Goal: Task Accomplishment & Management: Complete application form

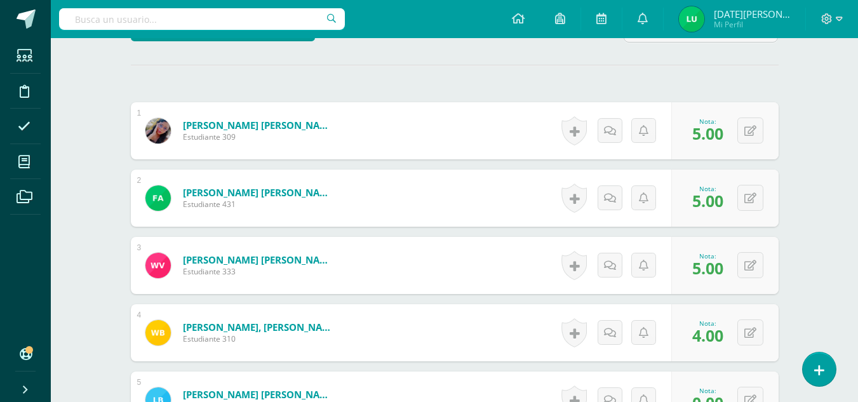
scroll to position [344, 0]
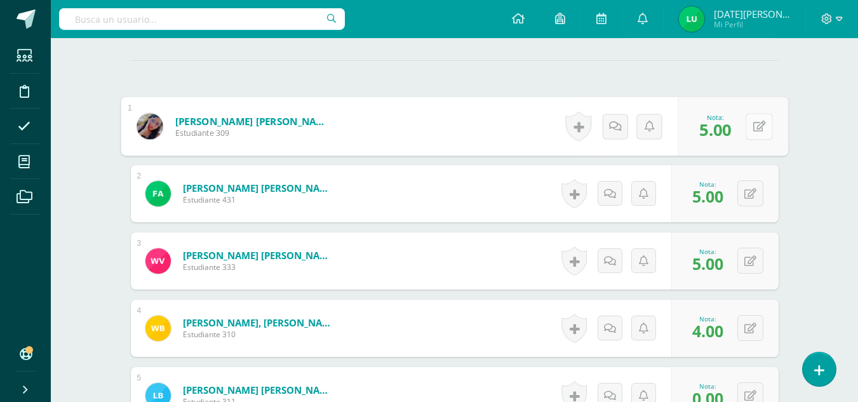
click at [749, 129] on button at bounding box center [759, 126] width 27 height 27
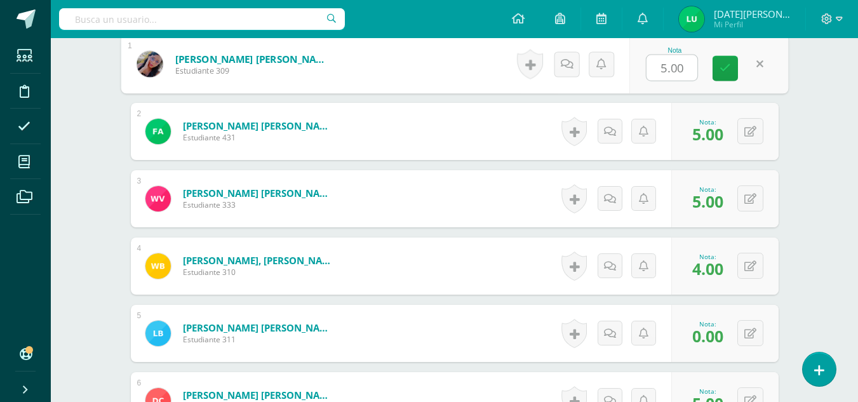
scroll to position [410, 0]
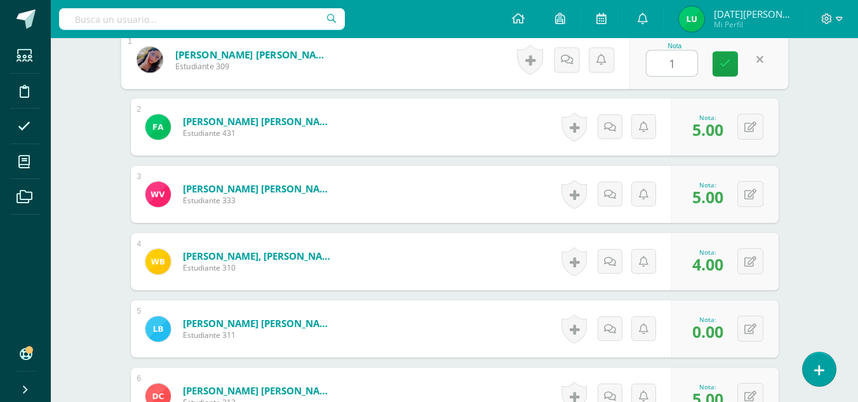
type input "10"
click at [714, 73] on link at bounding box center [725, 63] width 25 height 25
click at [727, 74] on link at bounding box center [725, 63] width 25 height 25
click at [0, 0] on div "Nota: 5.00" at bounding box center [0, 0] width 0 height 0
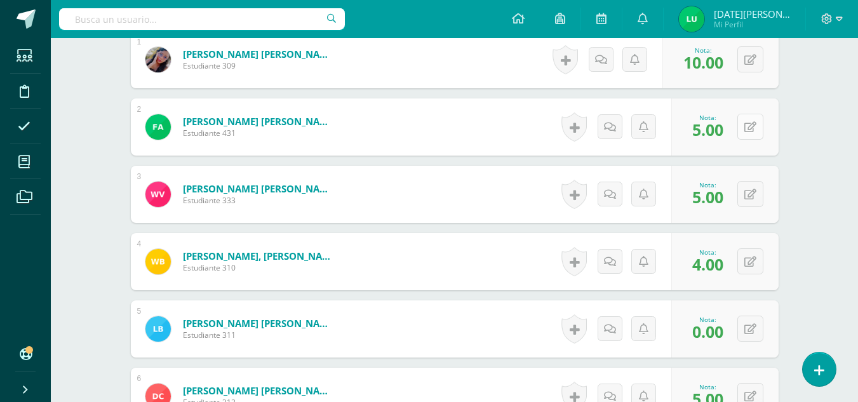
click at [749, 134] on button at bounding box center [750, 127] width 26 height 26
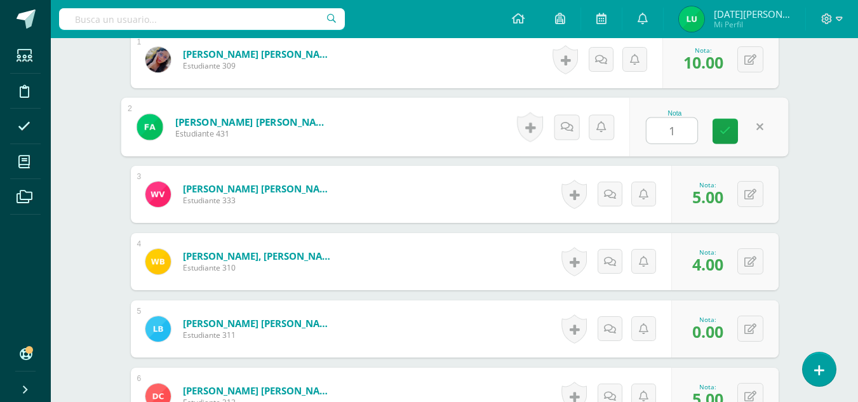
type input "10"
click at [727, 130] on icon at bounding box center [725, 131] width 11 height 11
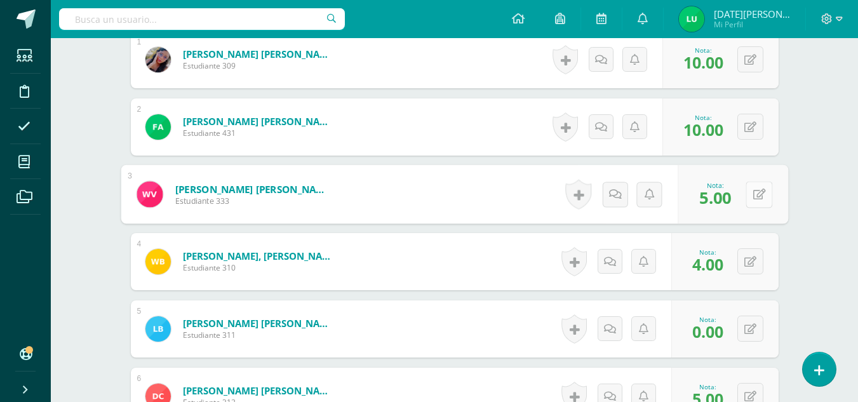
click at [749, 194] on button at bounding box center [759, 194] width 27 height 27
type input "10"
click at [725, 198] on icon at bounding box center [725, 198] width 11 height 11
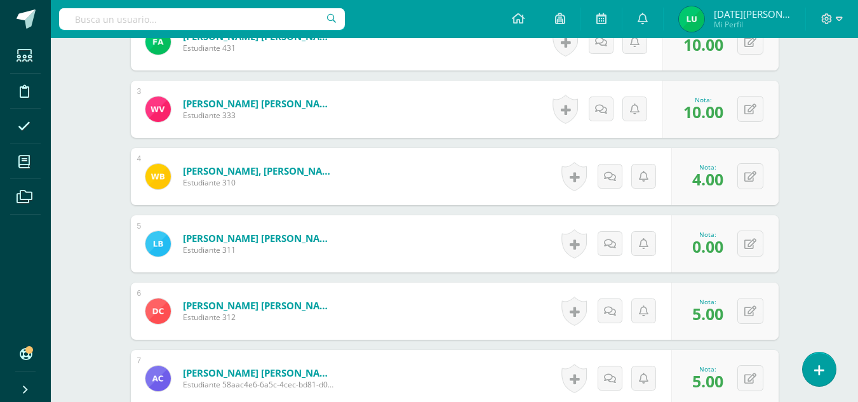
scroll to position [500, 0]
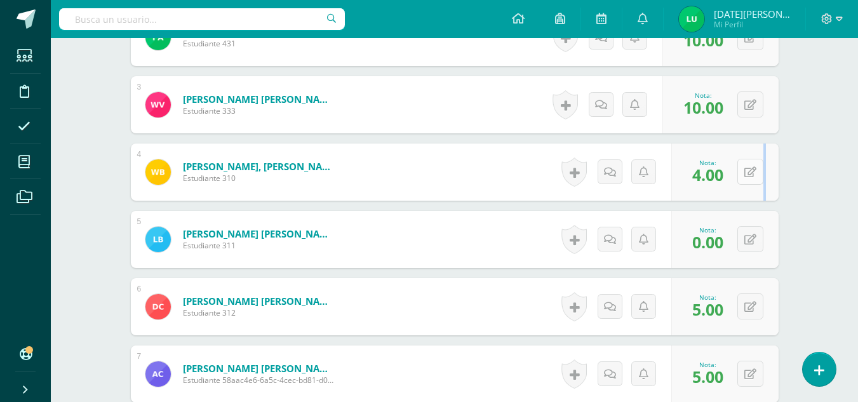
drag, startPoint x: 766, startPoint y: 180, endPoint x: 759, endPoint y: 177, distance: 7.7
click at [759, 177] on div "0 Logros Logros obtenidos Aún no hay logros agregados Nota: 4.00" at bounding box center [724, 172] width 107 height 57
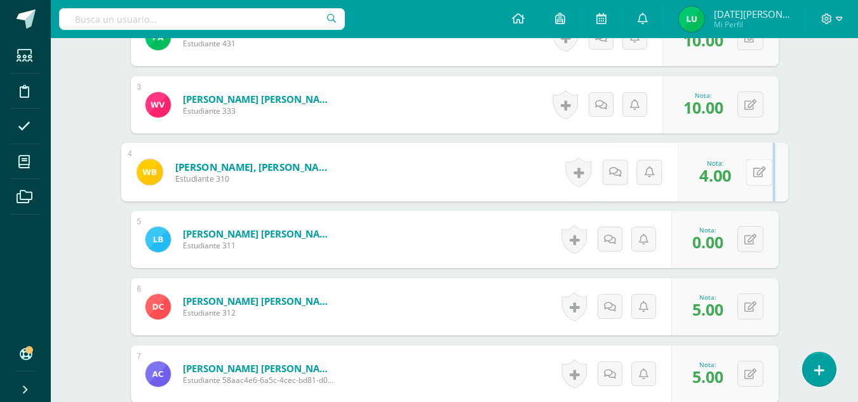
click at [759, 177] on button at bounding box center [759, 172] width 27 height 27
click at [721, 177] on icon at bounding box center [725, 176] width 11 height 11
click at [688, 177] on input "0" at bounding box center [672, 175] width 51 height 25
type input "08"
click at [728, 180] on icon at bounding box center [725, 176] width 11 height 11
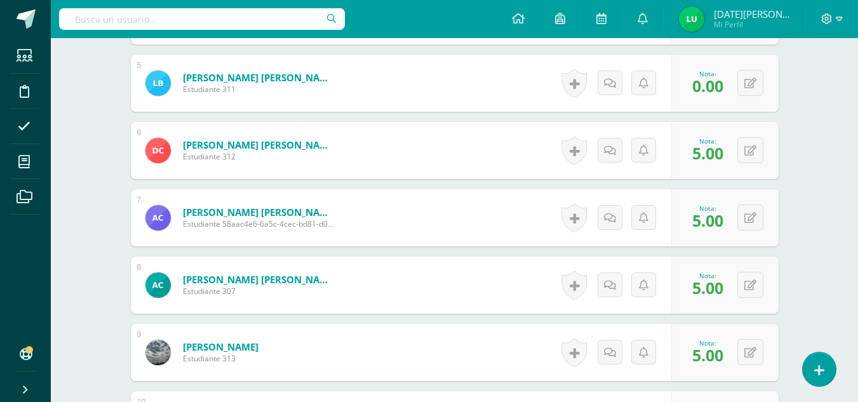
scroll to position [665, 0]
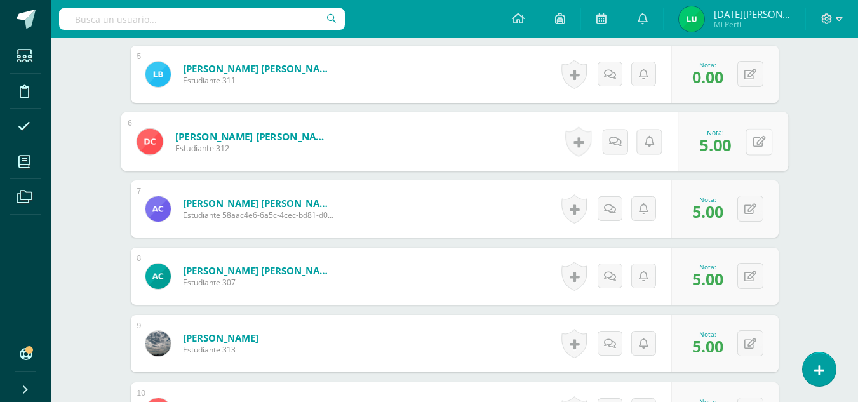
click at [748, 137] on button at bounding box center [759, 141] width 27 height 27
type input "10"
click at [732, 142] on link at bounding box center [725, 145] width 25 height 25
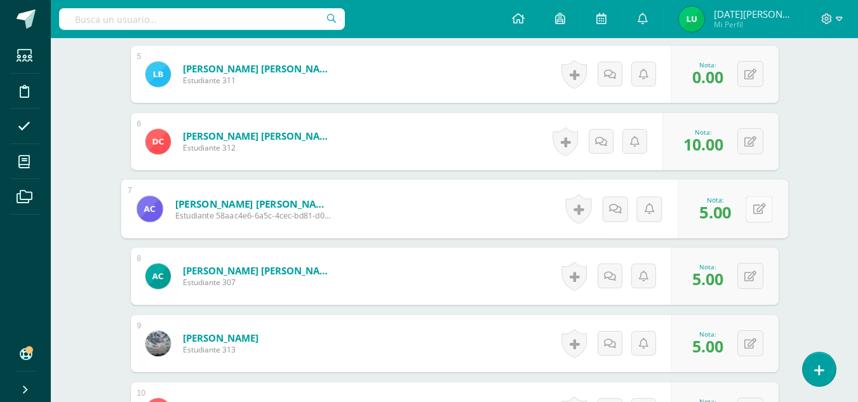
click at [746, 201] on button at bounding box center [759, 209] width 27 height 27
type input "10"
click at [730, 212] on icon at bounding box center [725, 213] width 11 height 11
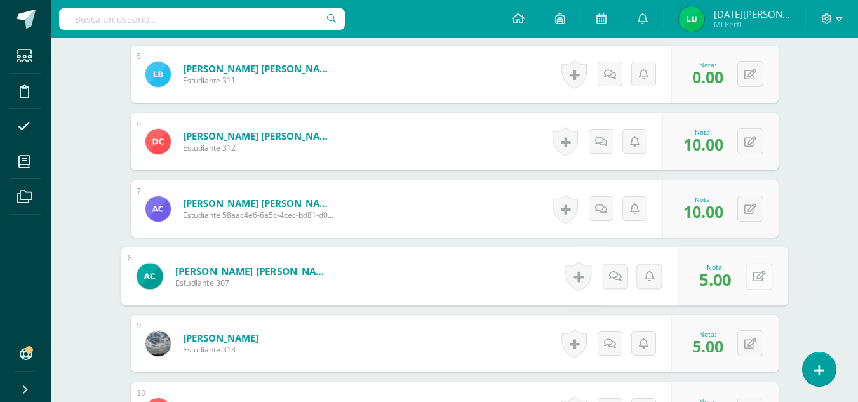
click at [754, 269] on button at bounding box center [759, 276] width 27 height 27
click at [725, 285] on icon at bounding box center [725, 280] width 11 height 11
type input "10"
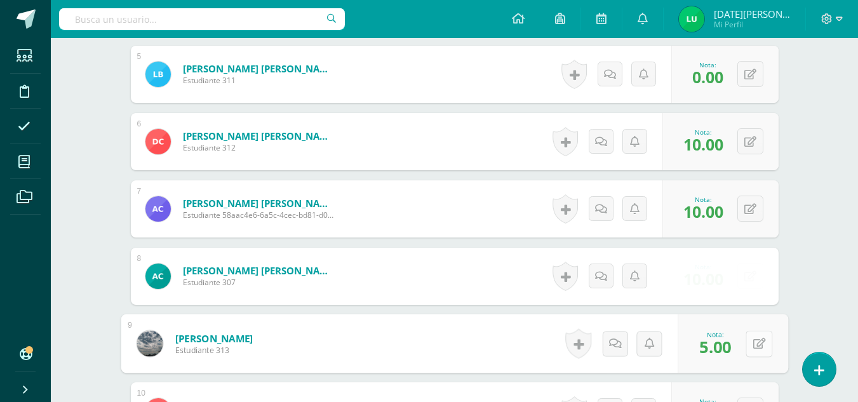
click at [762, 347] on button at bounding box center [759, 343] width 27 height 27
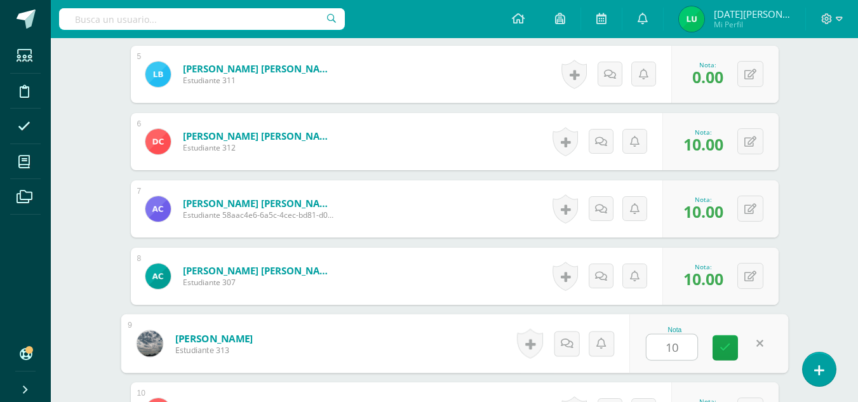
type input "10"
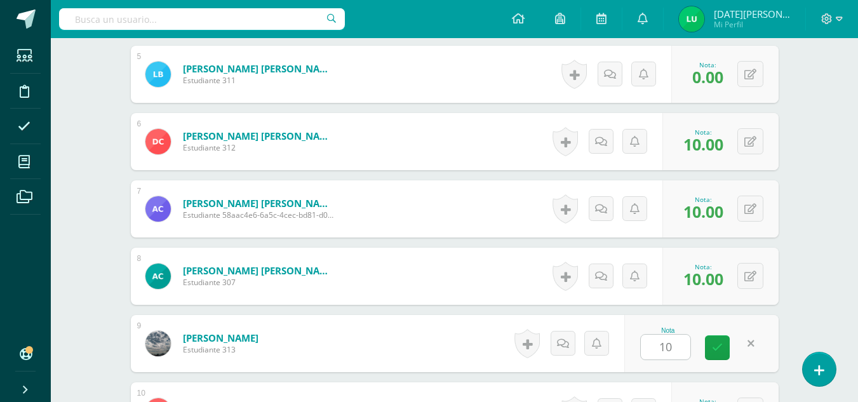
click at [718, 362] on div "Nota 10" at bounding box center [701, 343] width 154 height 57
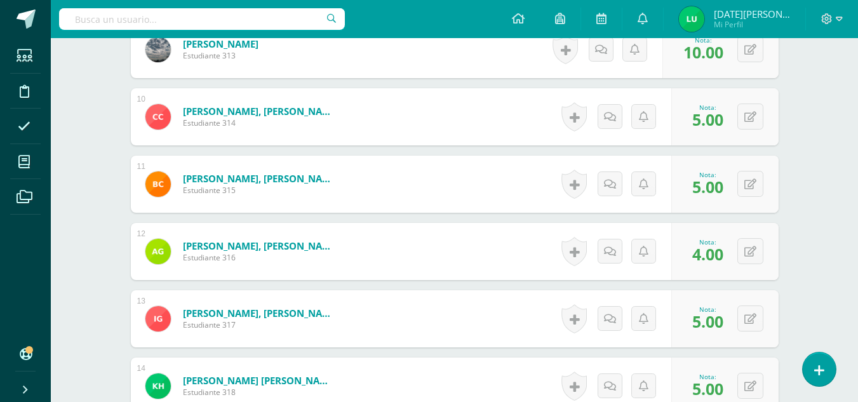
scroll to position [963, 0]
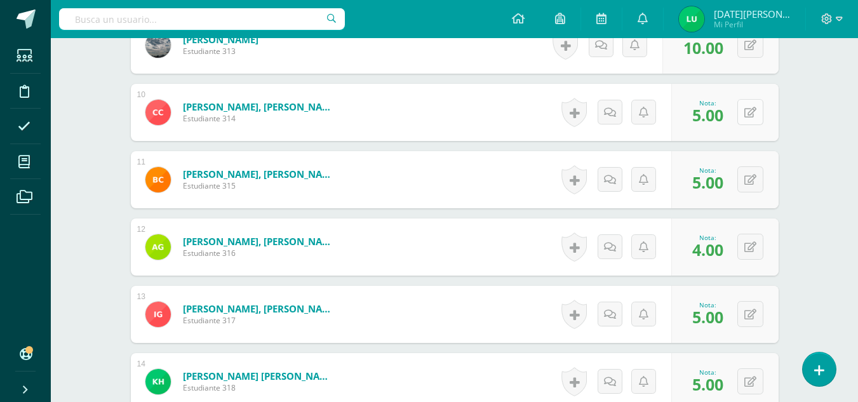
click at [748, 107] on button at bounding box center [750, 112] width 26 height 26
type input "0"
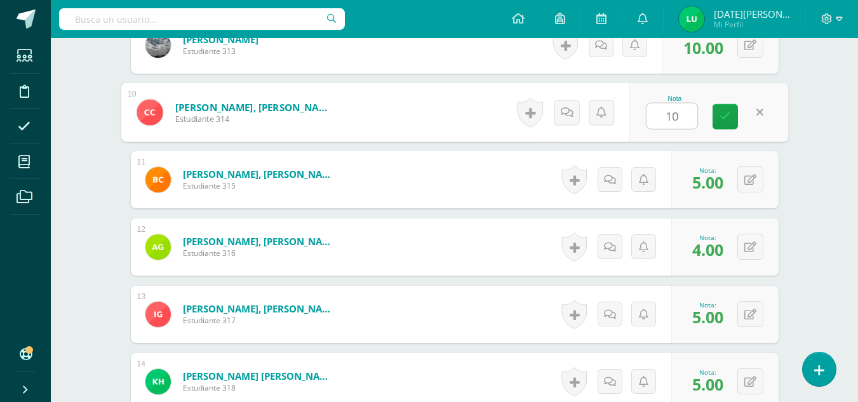
type input "10"
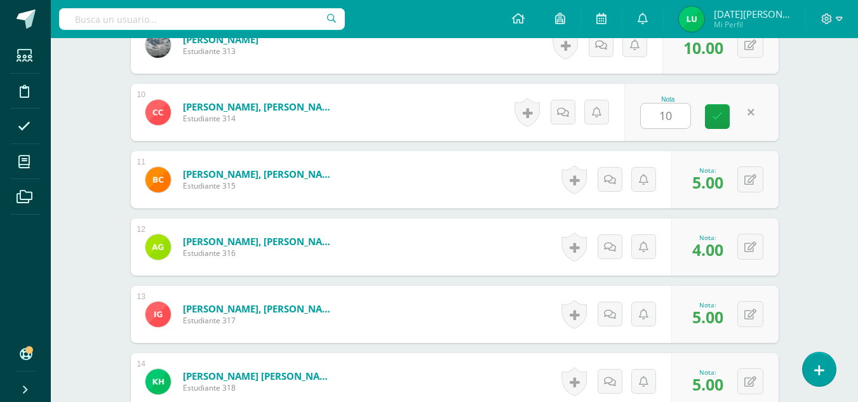
click at [741, 119] on div "Nota 10" at bounding box center [701, 112] width 154 height 57
click at [753, 185] on button at bounding box center [750, 179] width 26 height 26
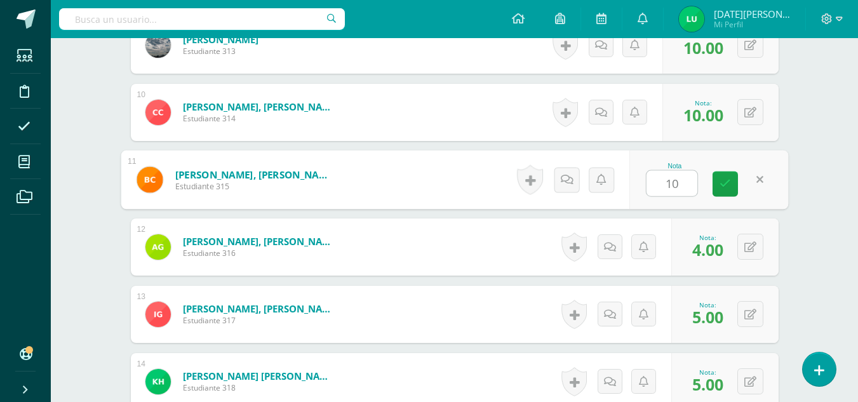
type input "10"
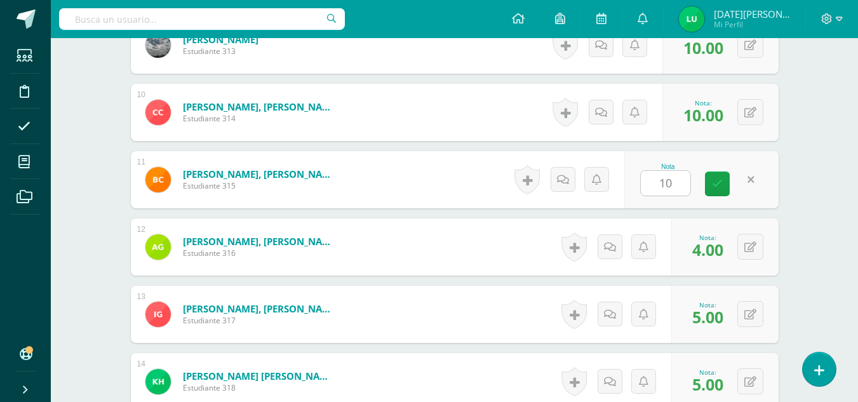
click at [708, 170] on div "Nota 10" at bounding box center [701, 179] width 154 height 57
click at [757, 239] on button at bounding box center [750, 247] width 26 height 26
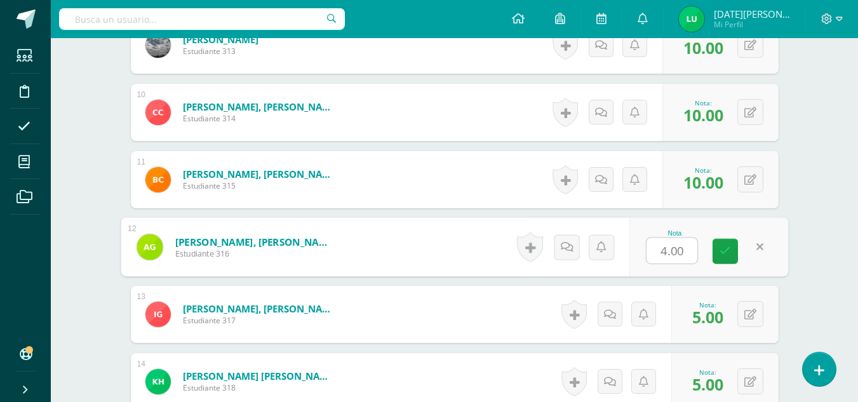
type input "9"
click at [727, 241] on link at bounding box center [725, 251] width 25 height 25
type input "8"
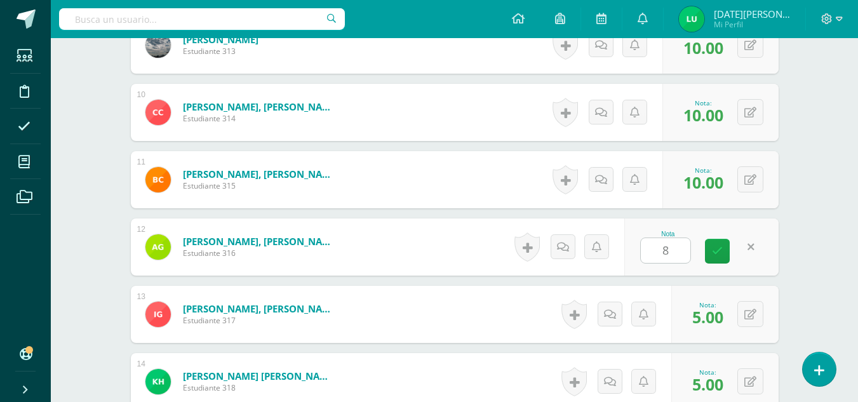
click at [766, 323] on div "0 Logros Logros obtenidos Aún no hay logros agregados Nota: 5.00" at bounding box center [724, 314] width 107 height 57
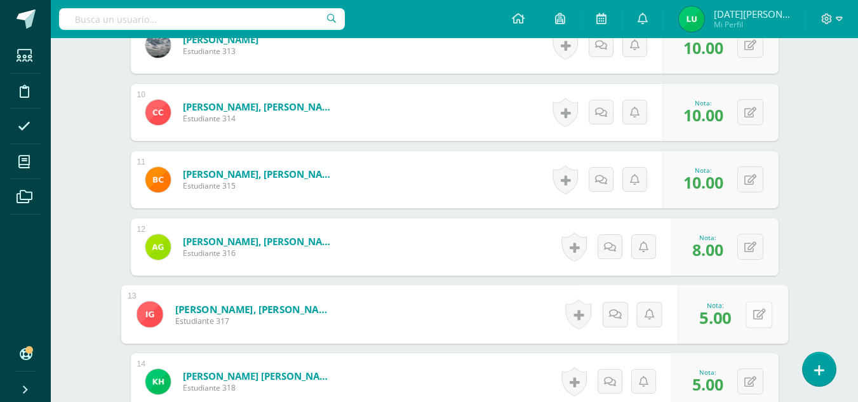
click at [740, 318] on div "0 Logros Logros obtenidos Aún no hay logros agregados Nota: 5.00" at bounding box center [733, 314] width 111 height 59
click at [760, 319] on icon at bounding box center [759, 314] width 13 height 11
type input "10"
click at [734, 318] on link at bounding box center [725, 318] width 25 height 25
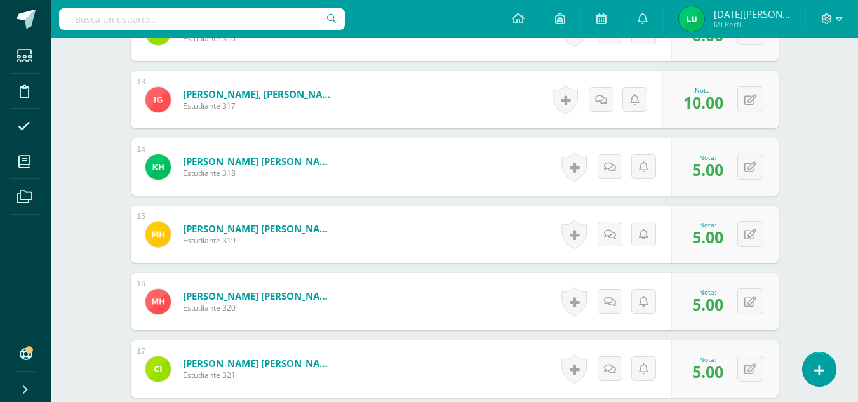
scroll to position [1183, 0]
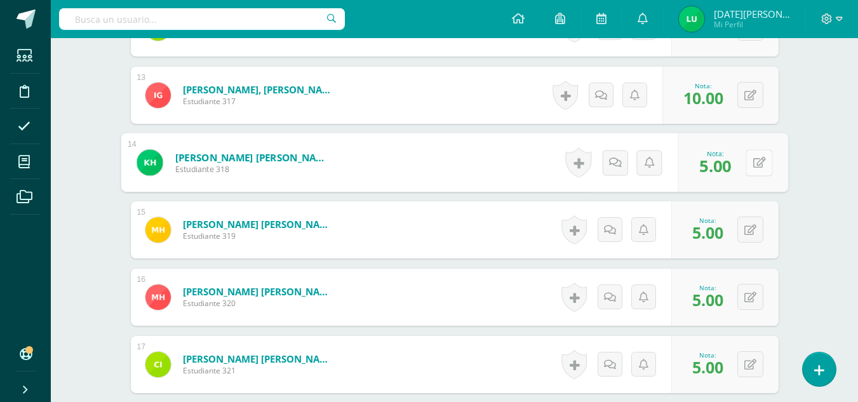
click at [750, 170] on button at bounding box center [759, 162] width 27 height 27
type input "10"
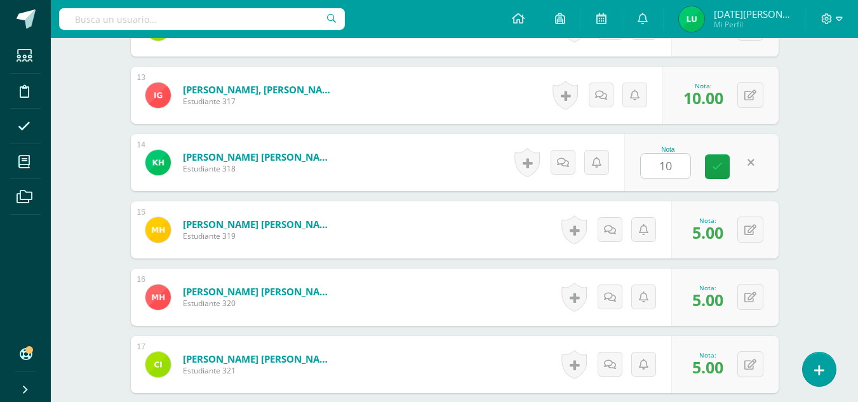
click at [739, 164] on div "Nota 10" at bounding box center [701, 162] width 154 height 57
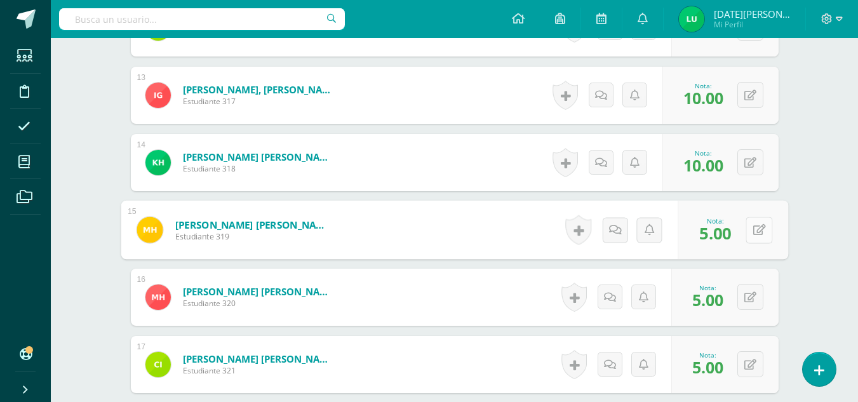
click at [745, 224] on div "0 Logros Logros obtenidos Aún no hay logros agregados Nota: 5.00" at bounding box center [733, 230] width 111 height 59
click at [756, 234] on icon at bounding box center [759, 229] width 13 height 11
type input "10"
click at [736, 238] on link at bounding box center [725, 234] width 25 height 25
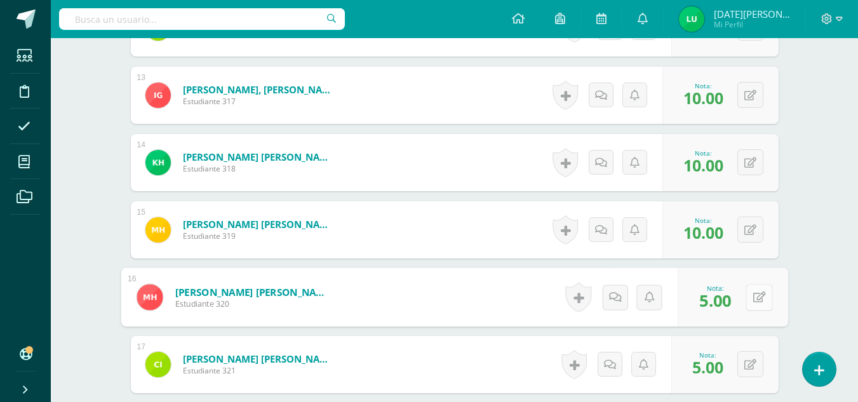
click at [753, 296] on icon at bounding box center [759, 297] width 13 height 11
type input "10"
click at [737, 299] on link at bounding box center [725, 301] width 25 height 25
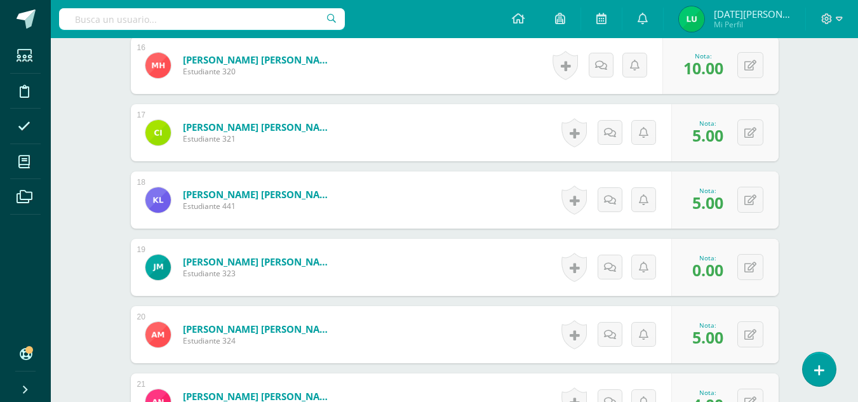
scroll to position [1419, 0]
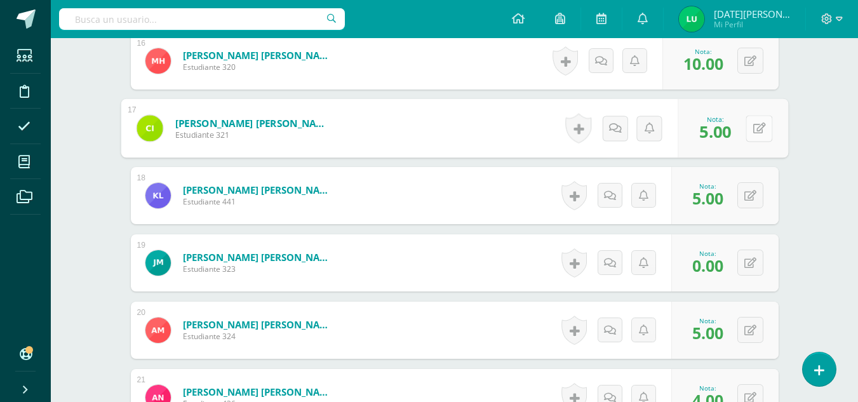
click at [755, 123] on icon at bounding box center [759, 128] width 13 height 11
type input "0"
click at [720, 136] on icon at bounding box center [725, 132] width 11 height 11
type input "10"
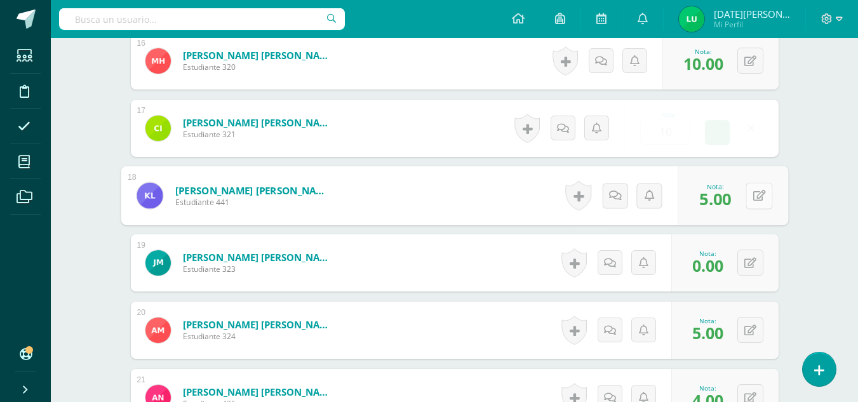
click at [753, 205] on button at bounding box center [759, 195] width 27 height 27
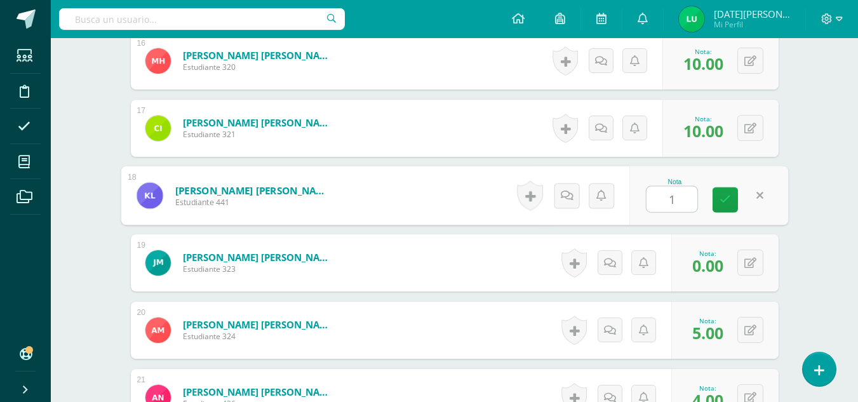
type input "10"
click at [732, 196] on link at bounding box center [725, 199] width 25 height 25
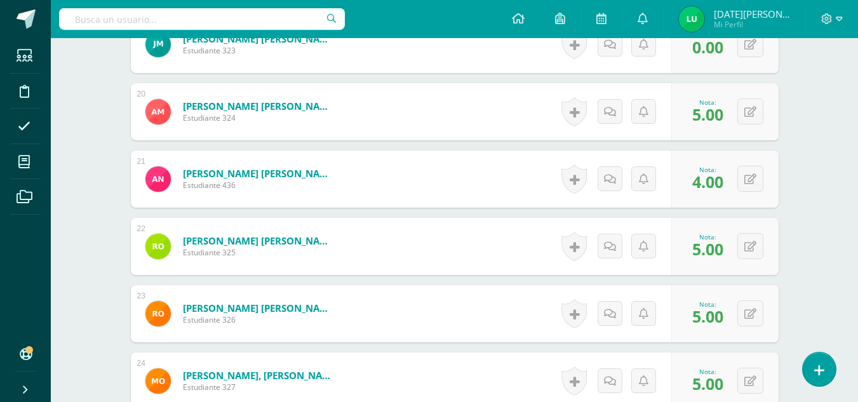
scroll to position [1655, 0]
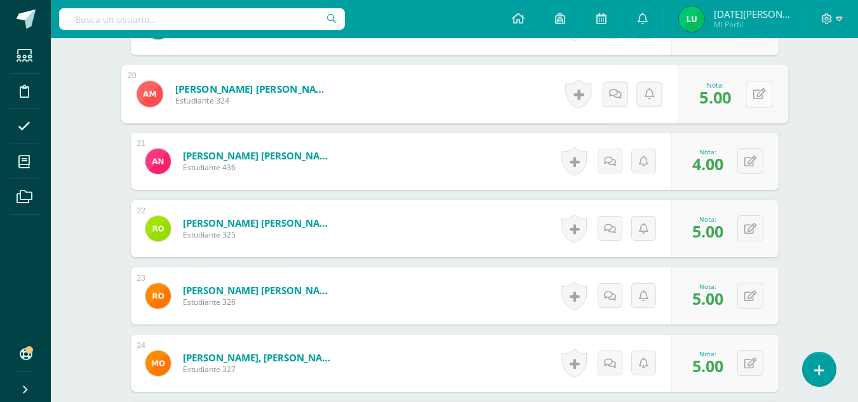
click at [749, 95] on button at bounding box center [759, 94] width 27 height 27
type input "0"
type input "10"
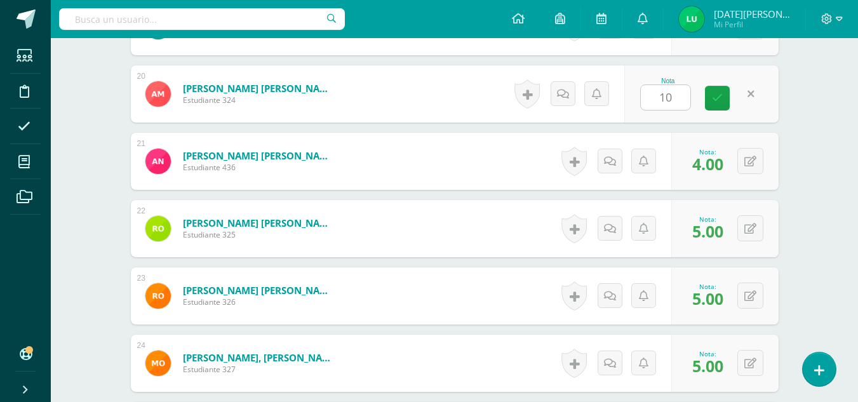
click at [707, 95] on div "Nota 10" at bounding box center [701, 93] width 154 height 57
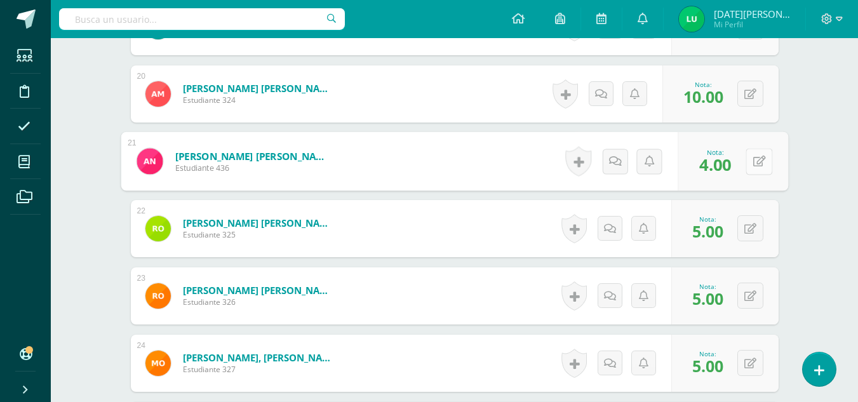
click at [752, 159] on button at bounding box center [759, 161] width 27 height 27
type input "8"
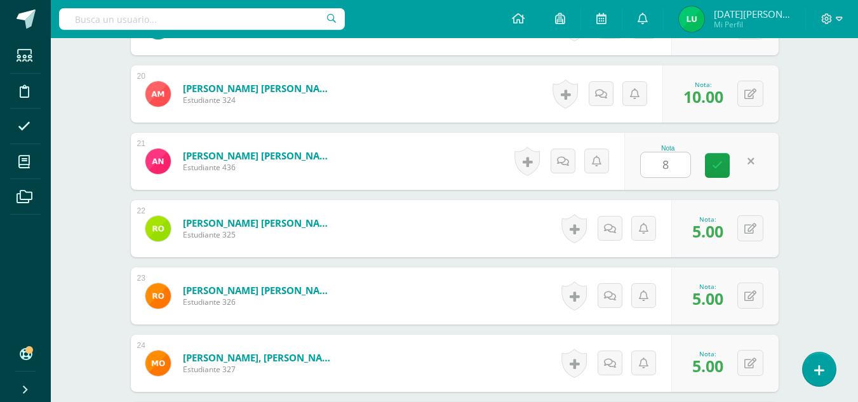
click at [748, 161] on link at bounding box center [751, 161] width 25 height 25
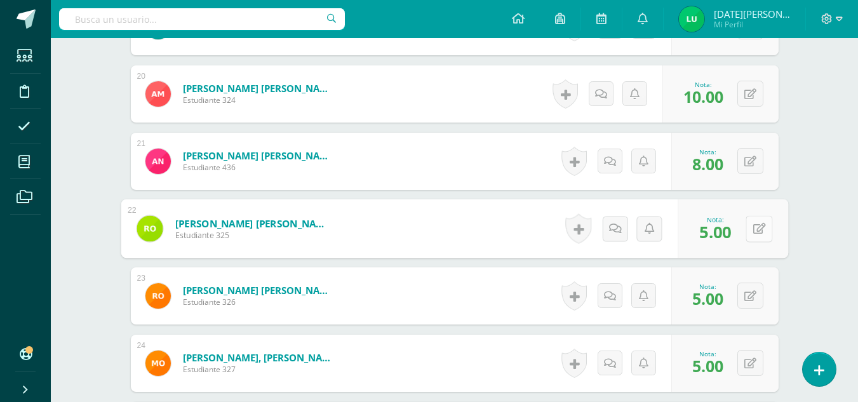
click at [756, 223] on button at bounding box center [759, 228] width 27 height 27
click at [737, 231] on link at bounding box center [725, 232] width 25 height 25
type input "10"
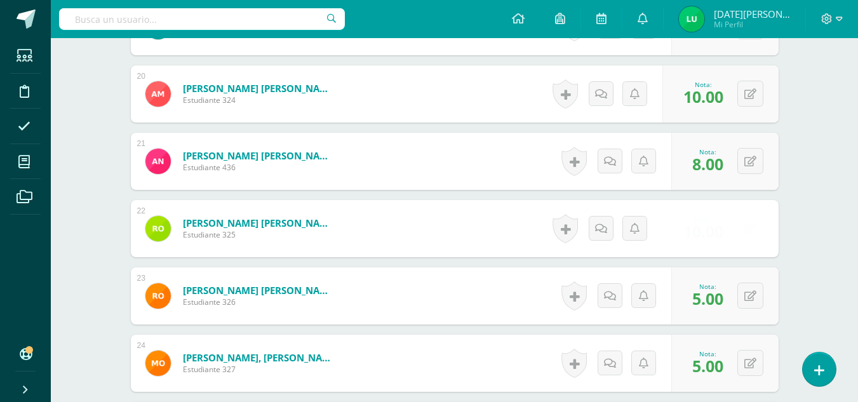
click at [767, 302] on div "0 Logros Logros obtenidos Aún no hay logros agregados Nota: 5.00" at bounding box center [724, 295] width 107 height 57
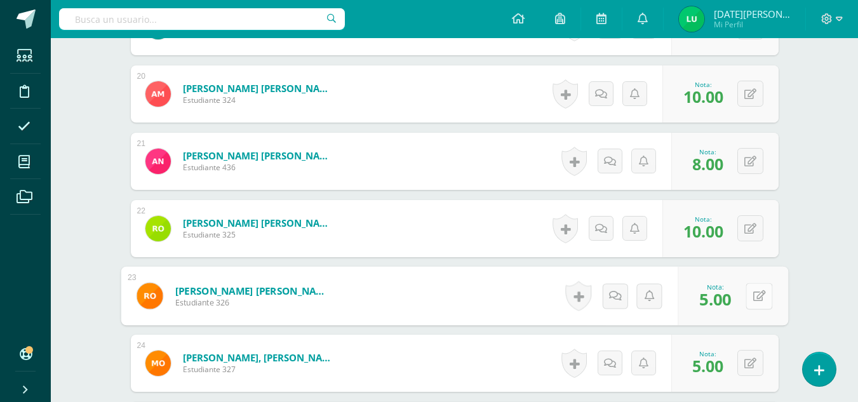
click at [758, 300] on button at bounding box center [759, 296] width 27 height 27
type input "10"
click at [730, 305] on link at bounding box center [725, 300] width 25 height 25
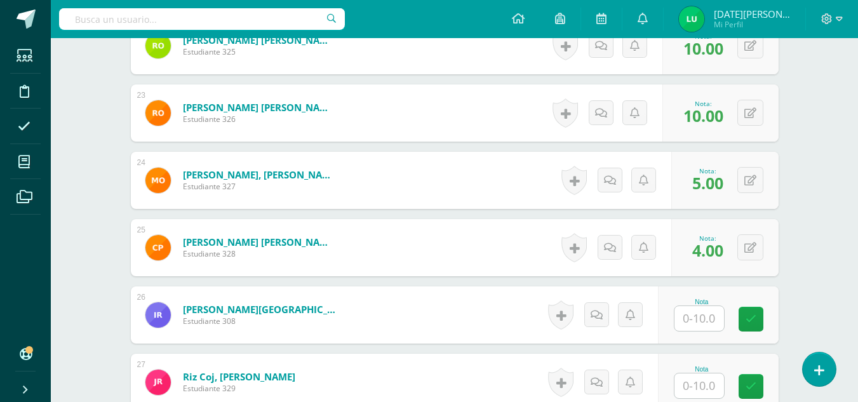
scroll to position [1847, 0]
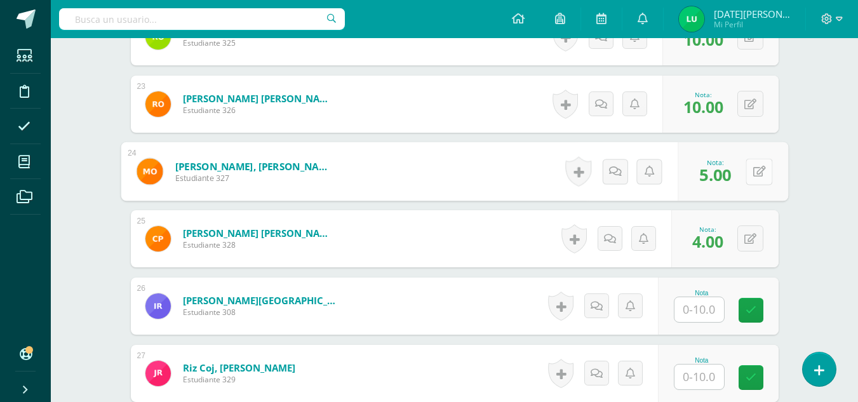
click at [748, 177] on button at bounding box center [759, 171] width 27 height 27
type input "0"
type input "10"
click at [732, 178] on link at bounding box center [725, 175] width 25 height 25
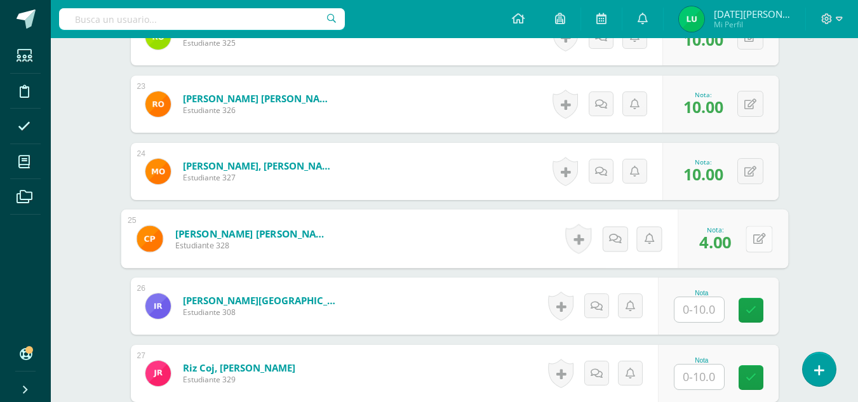
click at [746, 248] on button at bounding box center [759, 238] width 27 height 27
type input "8"
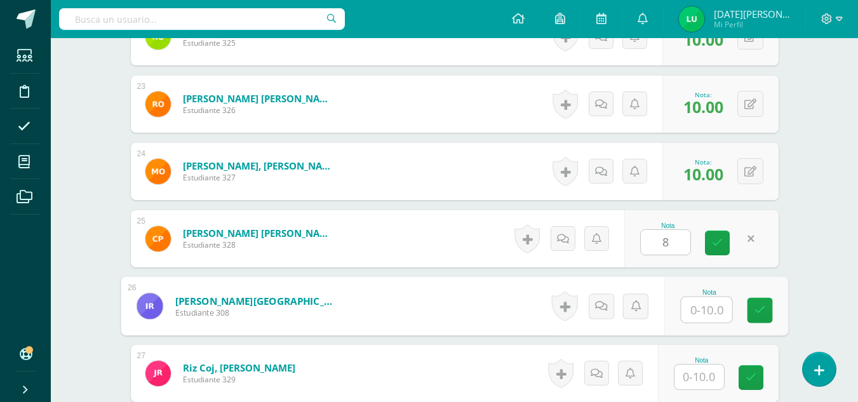
click at [704, 304] on input "text" at bounding box center [706, 309] width 51 height 25
type input "8"
click at [751, 312] on link at bounding box center [759, 310] width 25 height 25
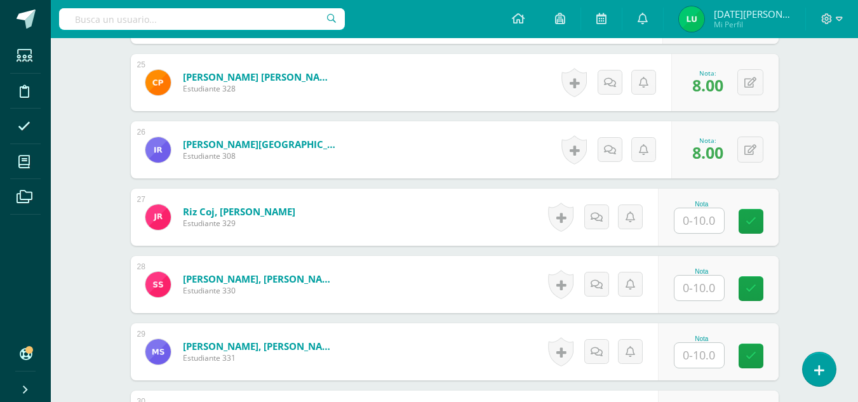
scroll to position [2008, 0]
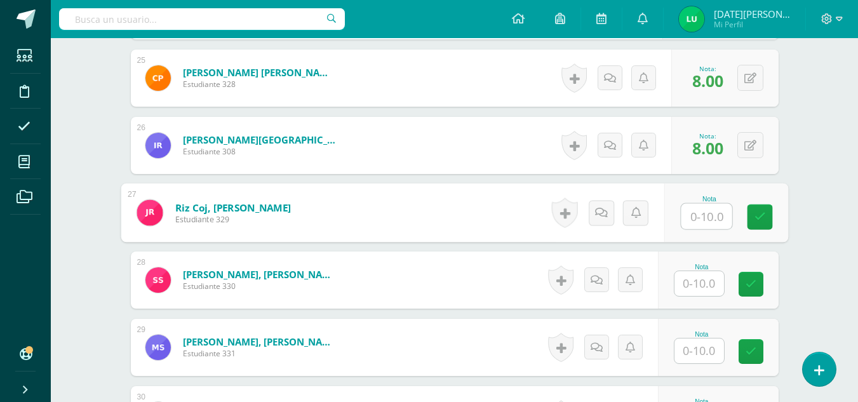
click at [717, 209] on input "text" at bounding box center [706, 216] width 51 height 25
type input "10"
click at [763, 224] on link at bounding box center [759, 217] width 25 height 25
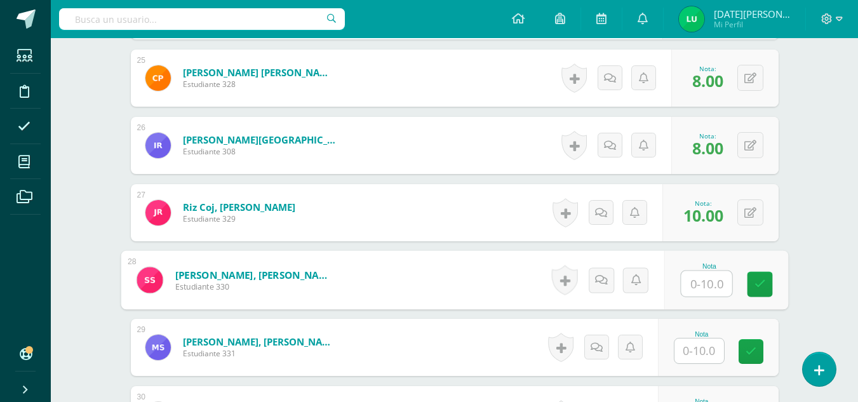
click at [720, 286] on input "text" at bounding box center [706, 283] width 51 height 25
type input "8"
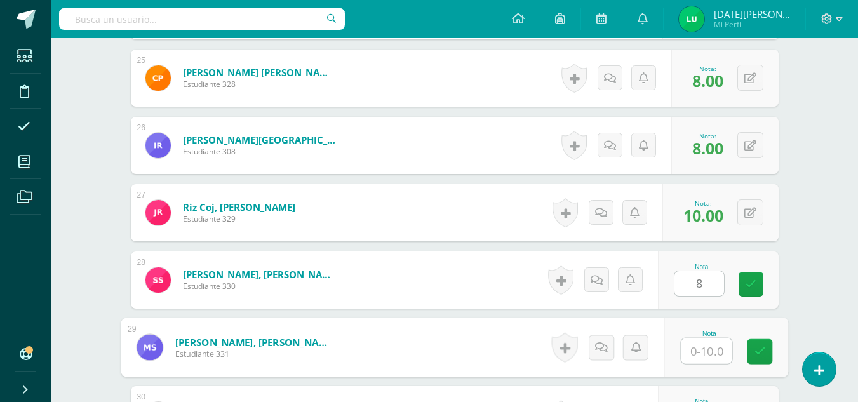
click at [699, 349] on input "text" at bounding box center [706, 351] width 51 height 25
type input "8"
click at [763, 357] on icon at bounding box center [759, 351] width 11 height 11
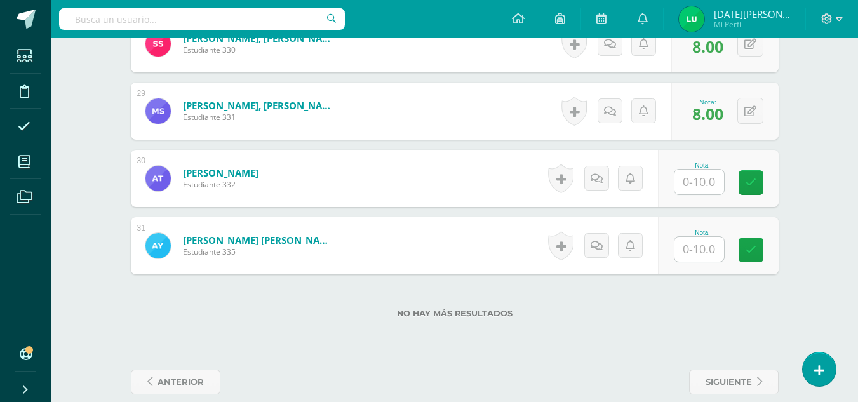
scroll to position [2262, 0]
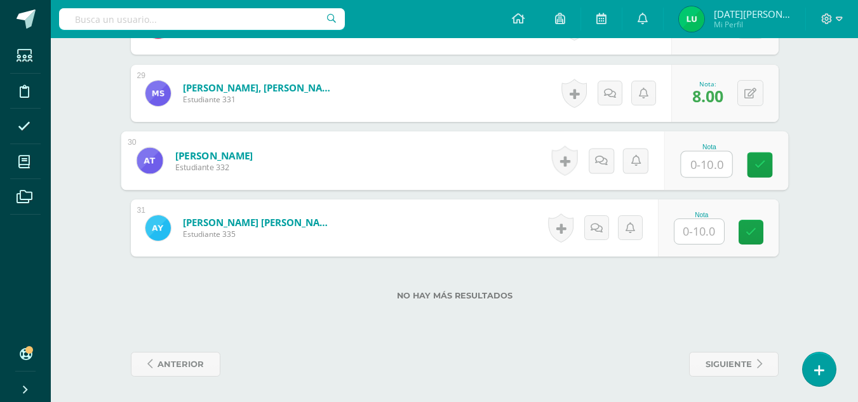
click at [692, 167] on input "text" at bounding box center [706, 164] width 51 height 25
type input "8"
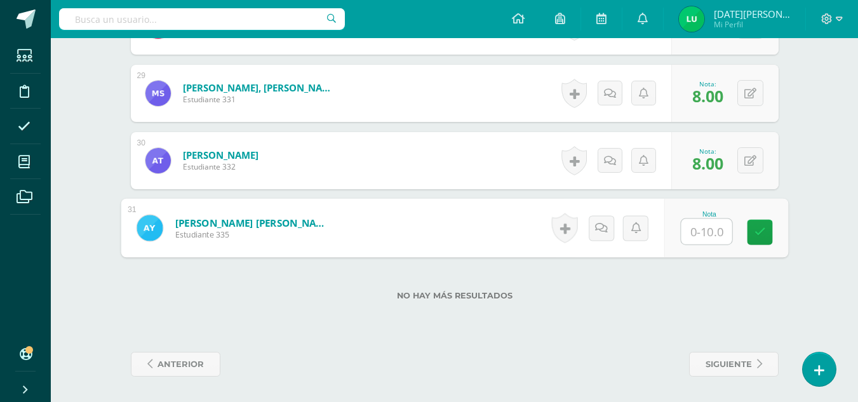
click at [718, 238] on input "text" at bounding box center [706, 231] width 51 height 25
type input "8"
click at [749, 238] on link at bounding box center [759, 232] width 25 height 25
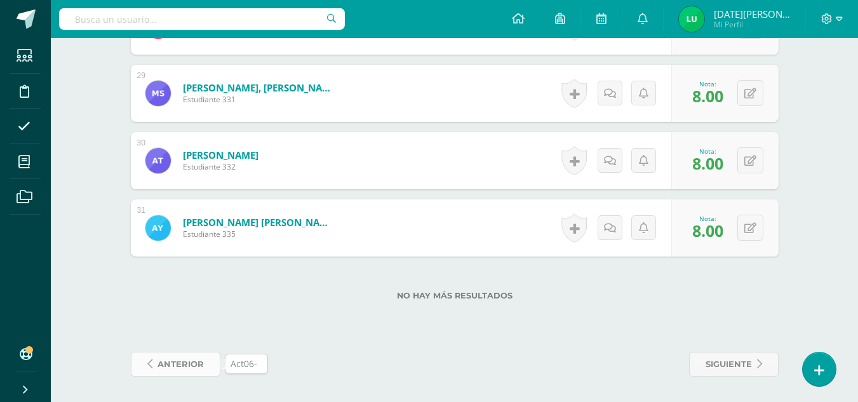
click at [207, 366] on link "anterior" at bounding box center [176, 364] width 90 height 25
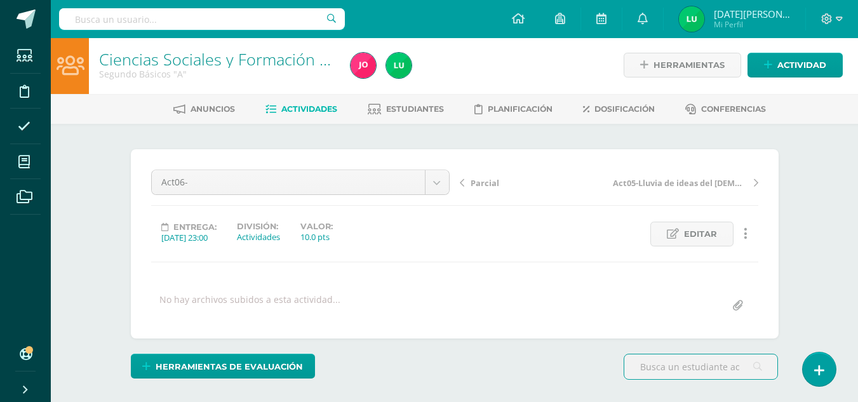
scroll to position [3, 0]
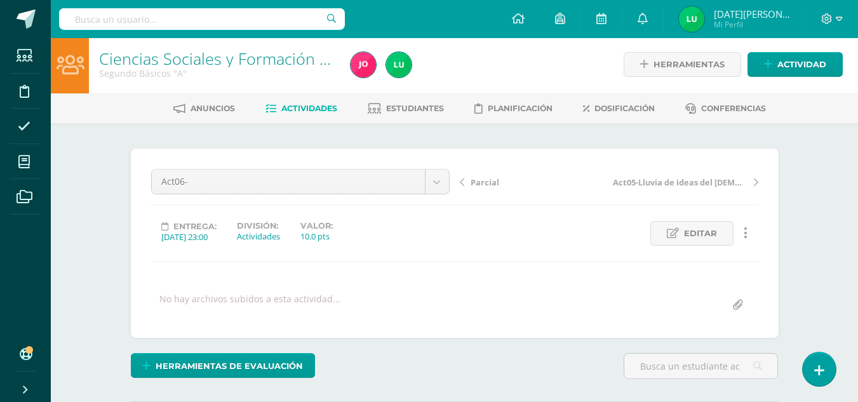
click at [687, 235] on span "Editar" at bounding box center [700, 233] width 33 height 23
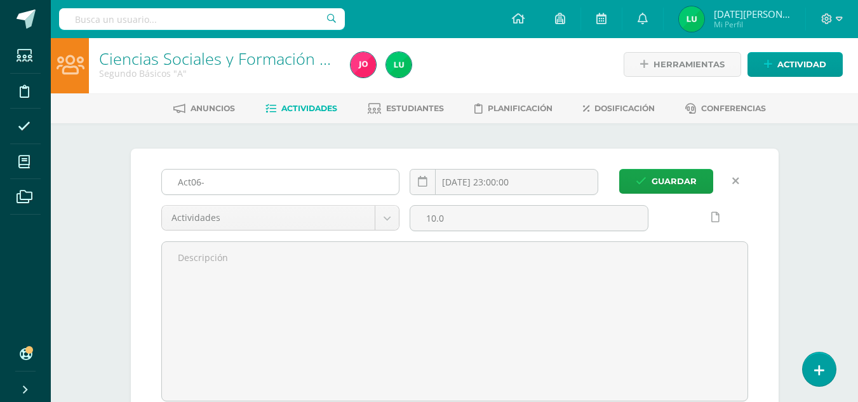
click at [247, 178] on input "Act06-" at bounding box center [281, 182] width 238 height 25
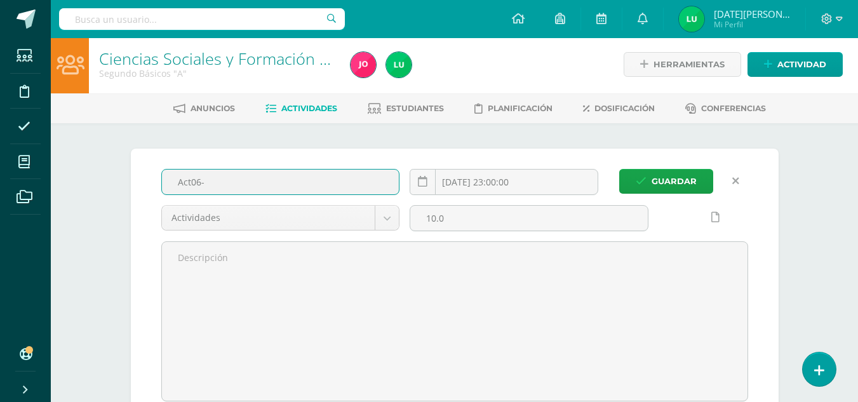
paste input "Hoja de trabajo del cristianismo"
type input "Act06-Hoja de trabajo del [DEMOGRAPHIC_DATA]"
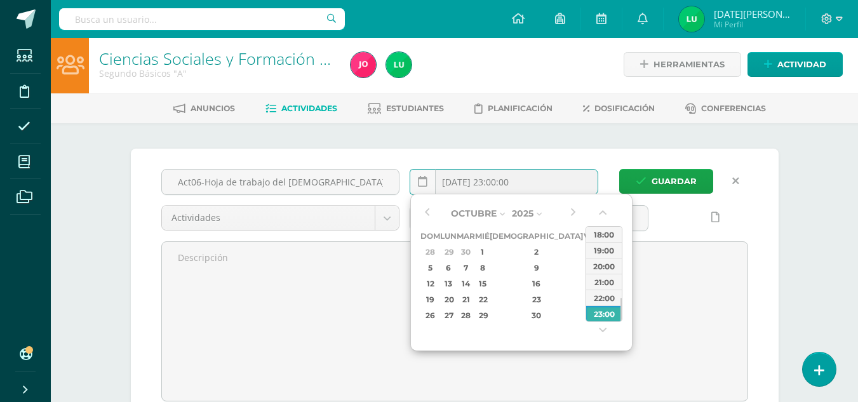
click at [508, 176] on input "2025-10-18 23:00:00" at bounding box center [503, 182] width 187 height 25
click at [600, 248] on div "4" at bounding box center [606, 252] width 13 height 15
type input "2025-10-04 23:00"
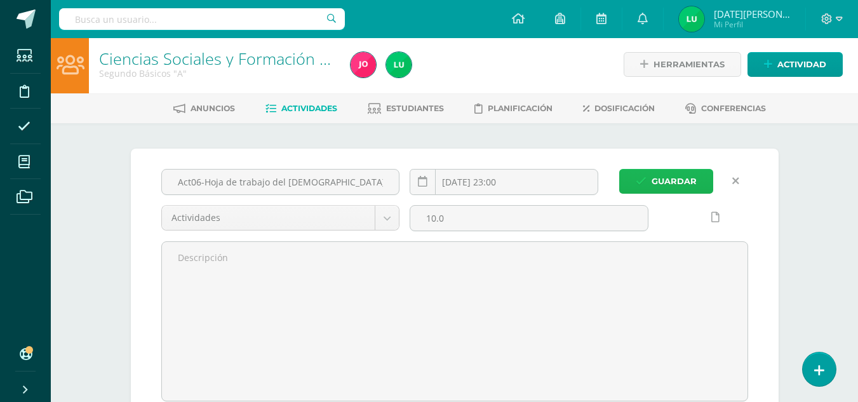
click at [654, 181] on span "Guardar" at bounding box center [674, 181] width 45 height 23
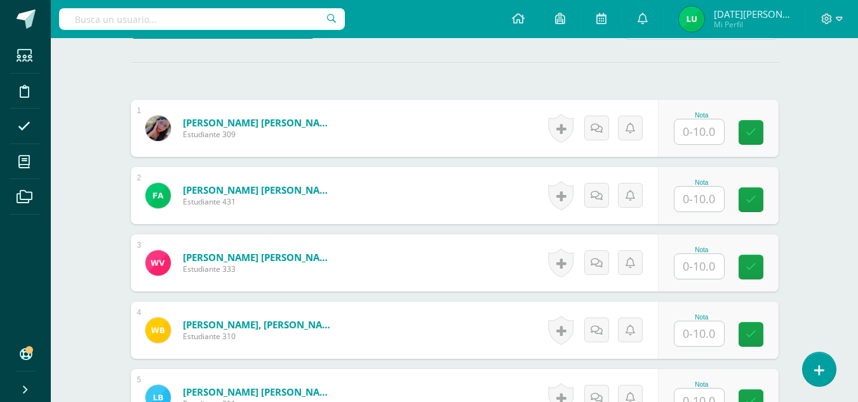
scroll to position [351, 0]
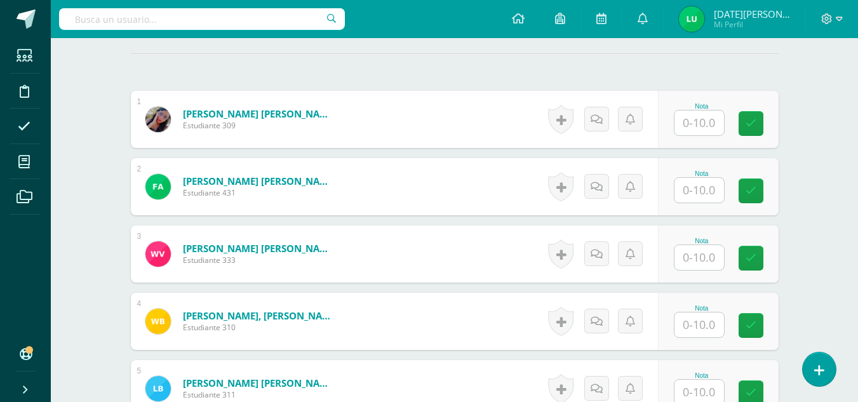
click at [704, 131] on input "text" at bounding box center [700, 123] width 50 height 25
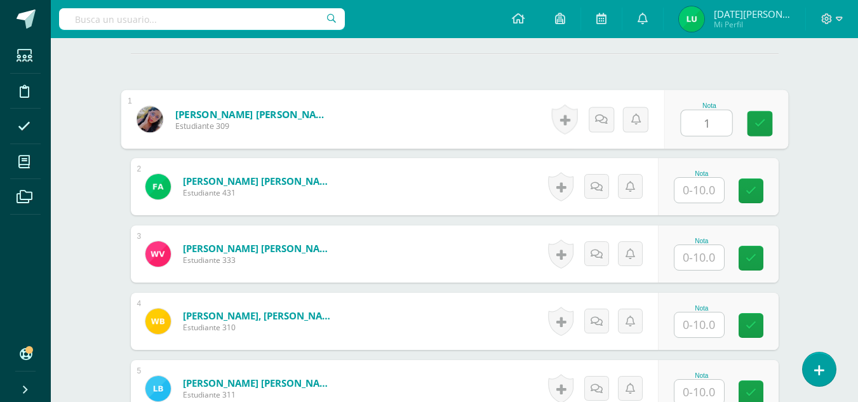
type input "10"
click at [757, 133] on link at bounding box center [759, 123] width 25 height 25
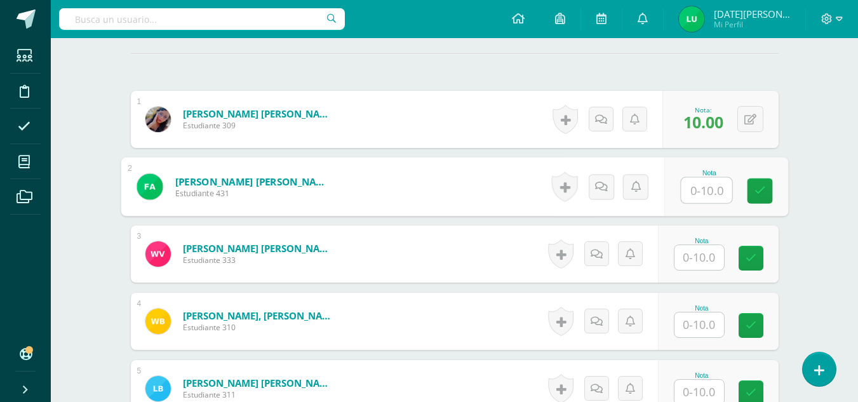
click at [706, 200] on input "text" at bounding box center [706, 190] width 51 height 25
type input "10"
click at [772, 201] on link at bounding box center [759, 190] width 25 height 25
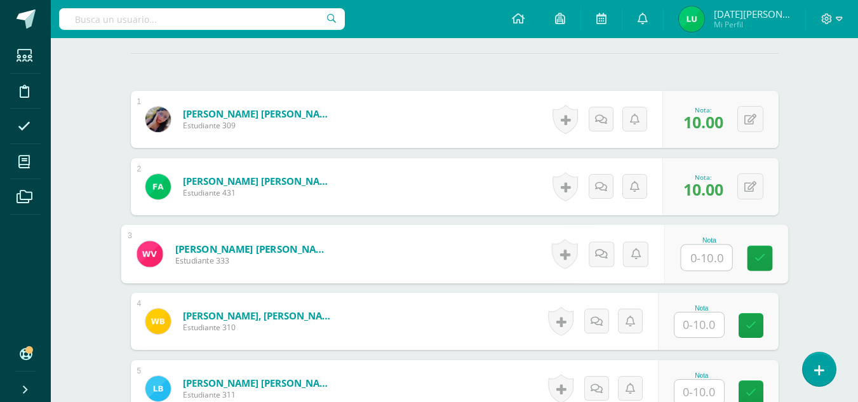
click at [699, 258] on input "text" at bounding box center [706, 257] width 51 height 25
type input "10"
click at [762, 258] on icon at bounding box center [759, 258] width 11 height 11
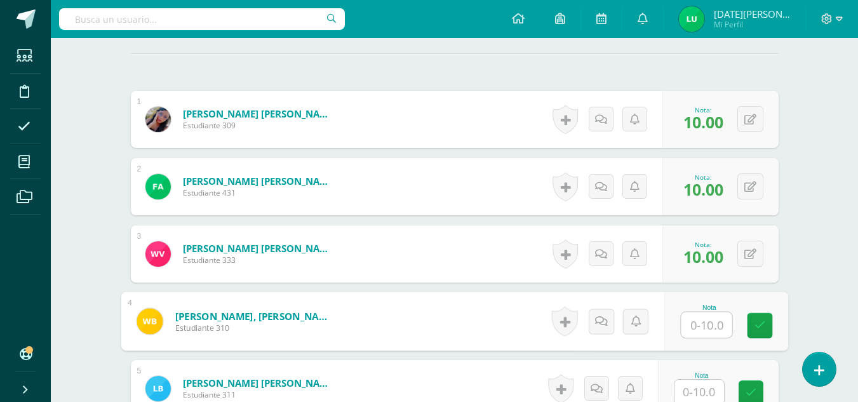
click at [699, 312] on input "text" at bounding box center [706, 324] width 51 height 25
type input "10"
click at [756, 330] on icon at bounding box center [759, 325] width 11 height 11
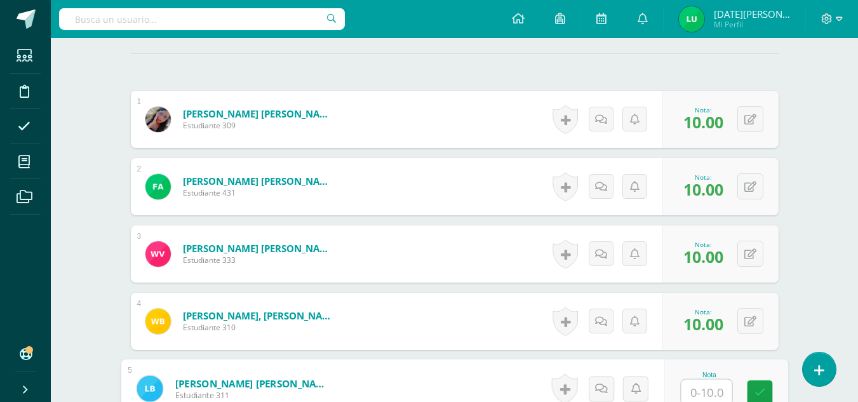
click at [713, 386] on input "text" at bounding box center [706, 392] width 51 height 25
type input "10"
click at [758, 393] on icon at bounding box center [759, 392] width 11 height 11
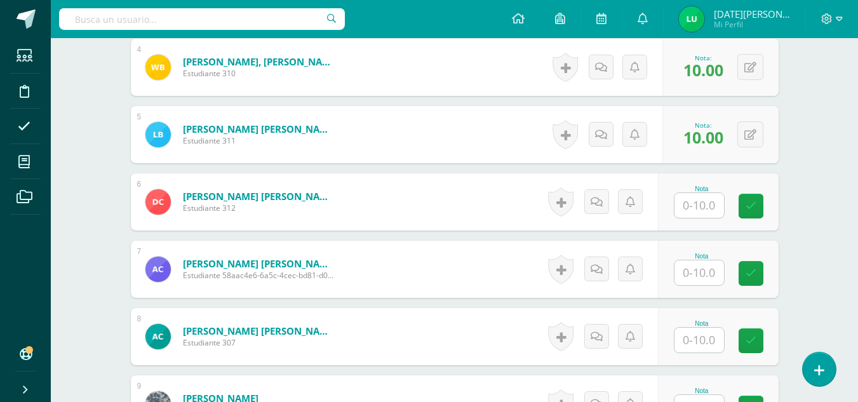
scroll to position [630, 0]
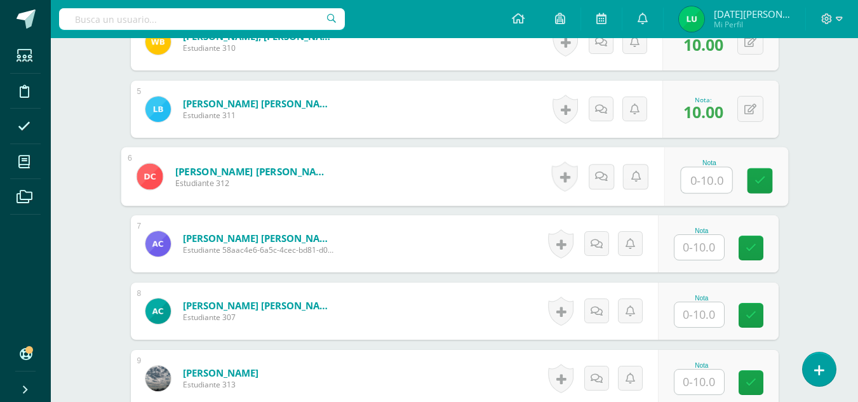
click at [709, 185] on input "text" at bounding box center [706, 180] width 51 height 25
type input "10"
click at [770, 177] on link at bounding box center [759, 180] width 25 height 25
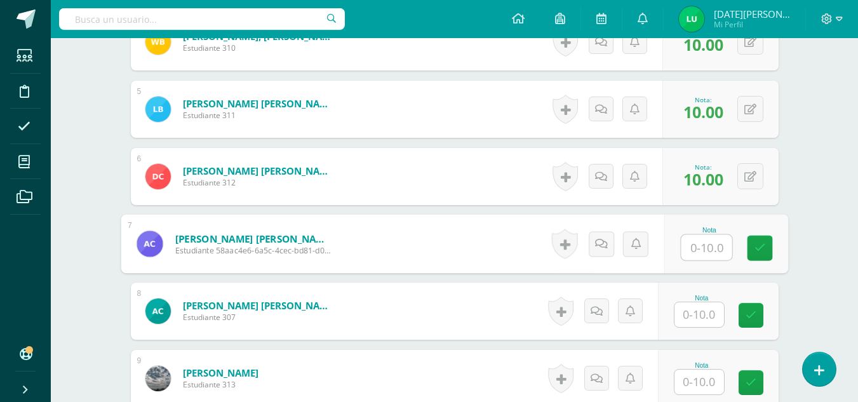
click at [715, 258] on input "text" at bounding box center [706, 247] width 51 height 25
type input "10"
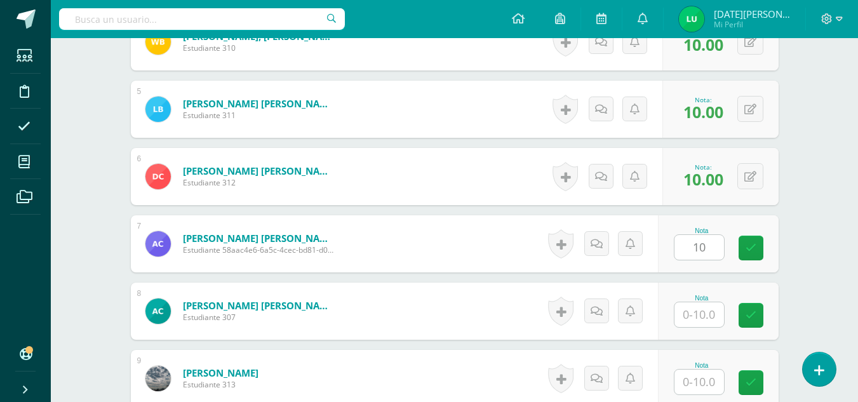
click at [741, 251] on div "Nota 10" at bounding box center [718, 243] width 121 height 57
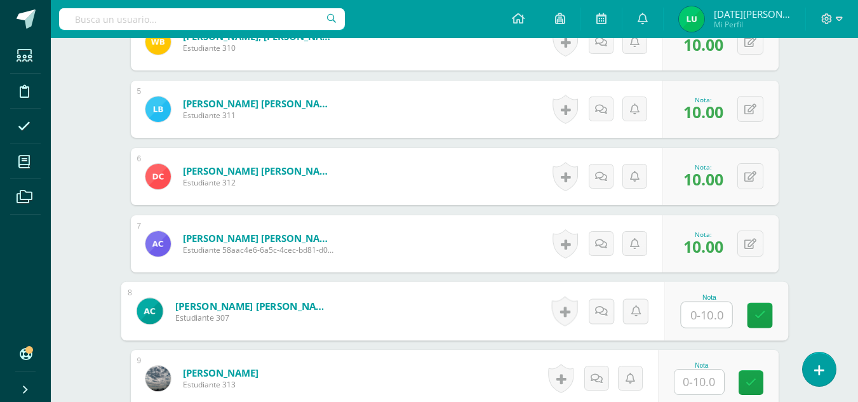
click at [709, 319] on input "text" at bounding box center [706, 314] width 51 height 25
type input "10"
click at [758, 321] on icon at bounding box center [759, 315] width 11 height 11
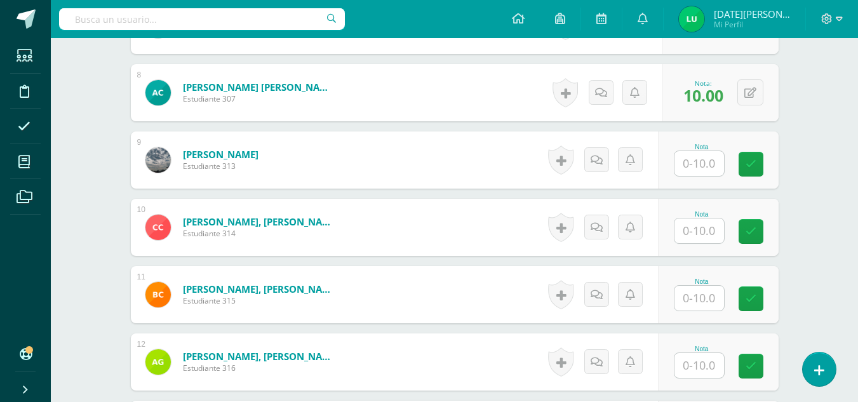
scroll to position [835, 0]
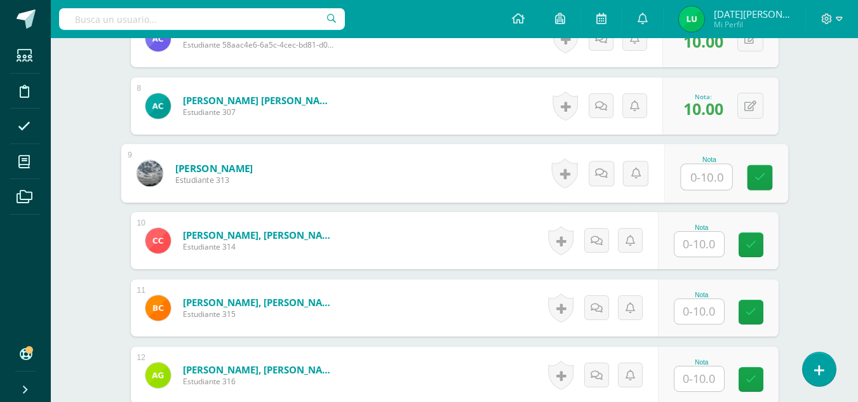
click at [712, 170] on input "text" at bounding box center [706, 176] width 51 height 25
type input "10"
click at [760, 184] on link at bounding box center [759, 177] width 25 height 25
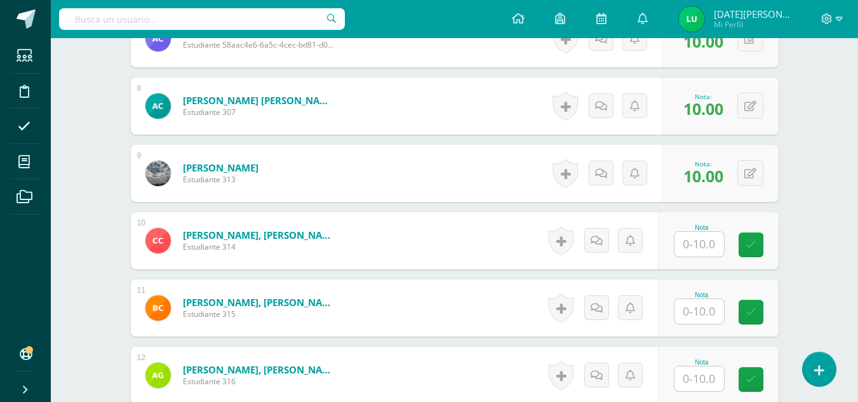
click at [715, 224] on div "Nota" at bounding box center [702, 227] width 56 height 7
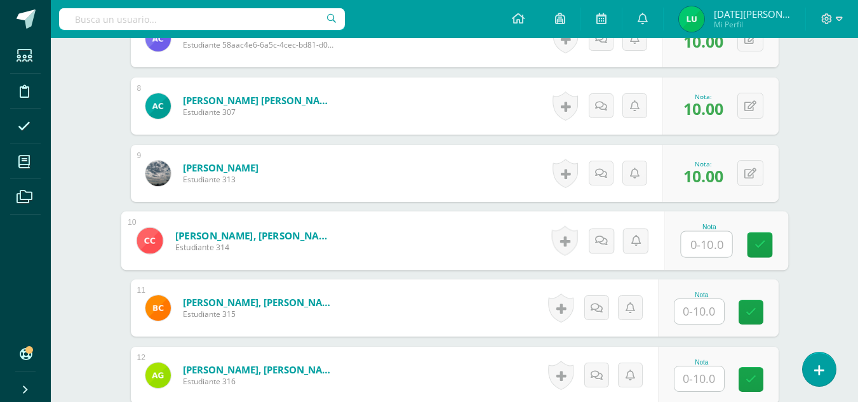
click at [712, 236] on input "text" at bounding box center [706, 244] width 51 height 25
type input "10"
click at [758, 253] on link at bounding box center [759, 244] width 25 height 25
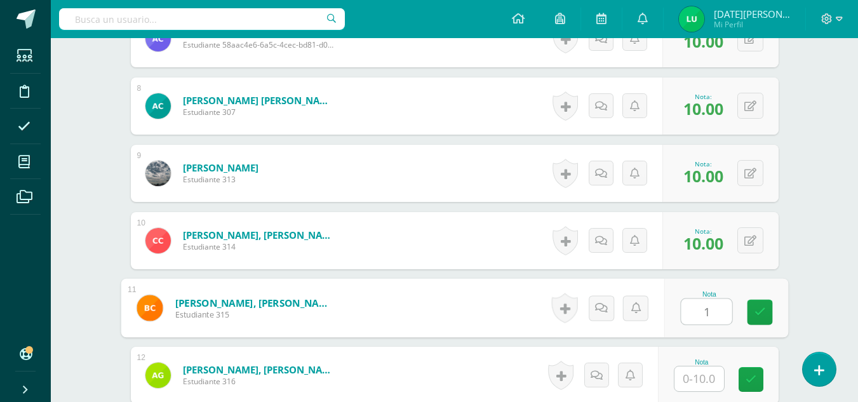
click at [704, 310] on input "1" at bounding box center [706, 311] width 51 height 25
type input "10"
click at [760, 304] on link at bounding box center [759, 312] width 25 height 25
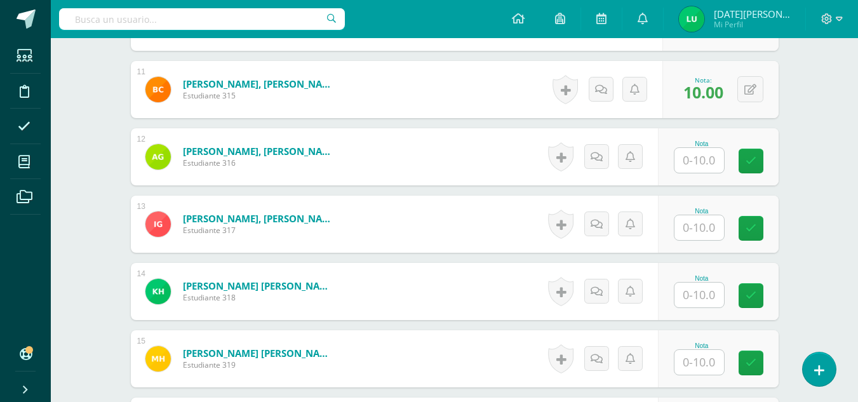
scroll to position [1058, 0]
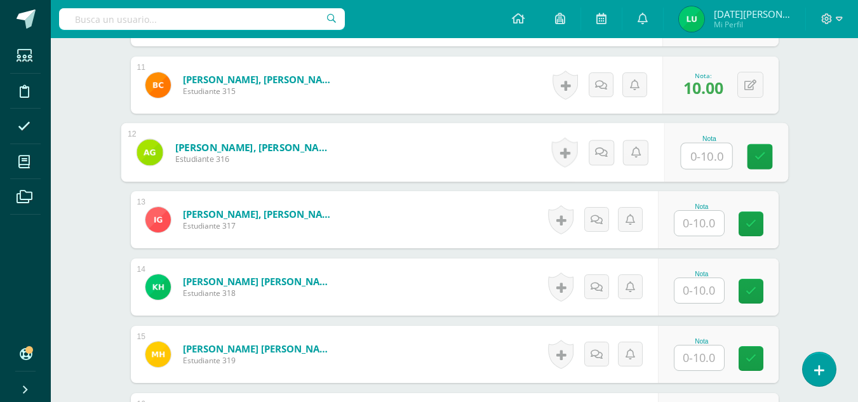
click at [710, 163] on input "text" at bounding box center [706, 156] width 51 height 25
type input "8"
click at [748, 166] on link at bounding box center [759, 156] width 25 height 25
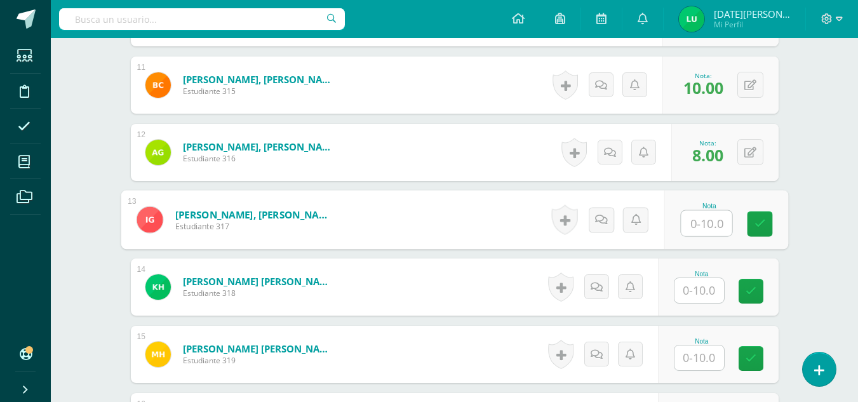
click at [710, 214] on input "text" at bounding box center [706, 223] width 51 height 25
type input "10"
click at [763, 232] on link at bounding box center [759, 223] width 25 height 25
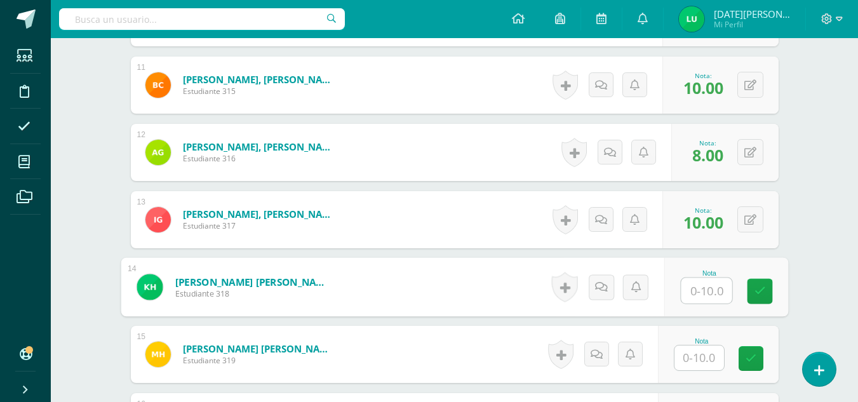
click at [706, 295] on input "text" at bounding box center [706, 290] width 51 height 25
type input "10"
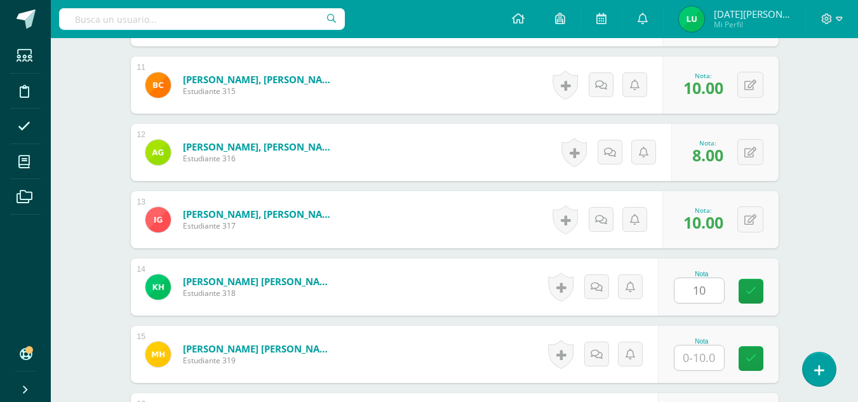
click at [746, 298] on div "Nota 10" at bounding box center [718, 286] width 121 height 57
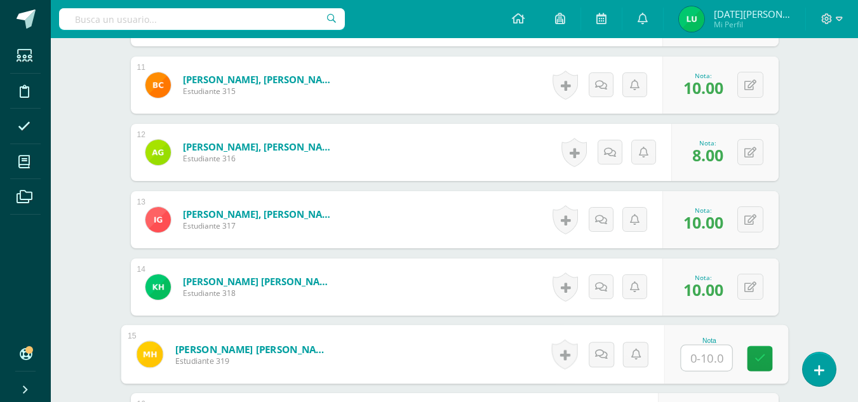
click at [709, 355] on input "text" at bounding box center [706, 358] width 51 height 25
type input "10"
click at [754, 361] on icon at bounding box center [759, 358] width 11 height 11
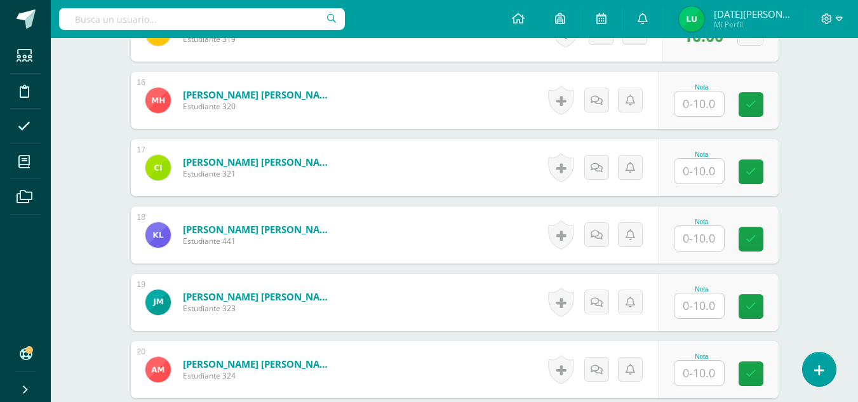
scroll to position [1384, 0]
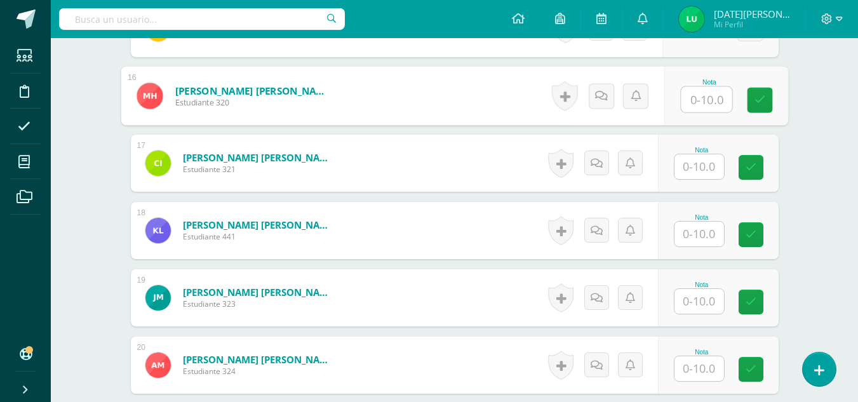
click at [712, 99] on input "text" at bounding box center [706, 99] width 51 height 25
type input "10"
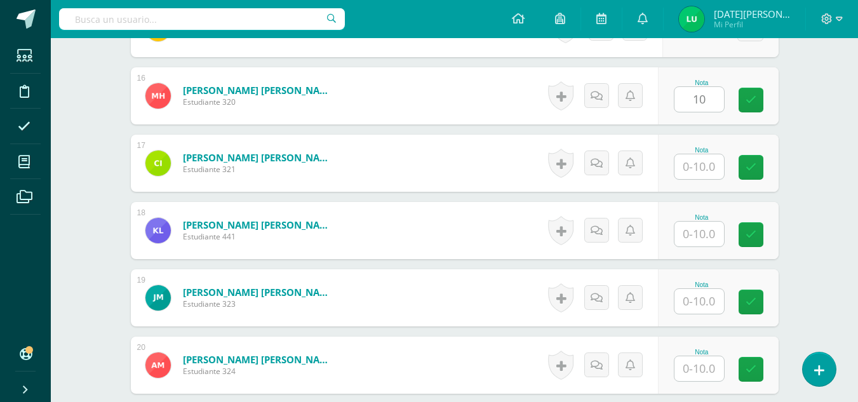
click at [753, 115] on div "Nota 10" at bounding box center [718, 95] width 121 height 57
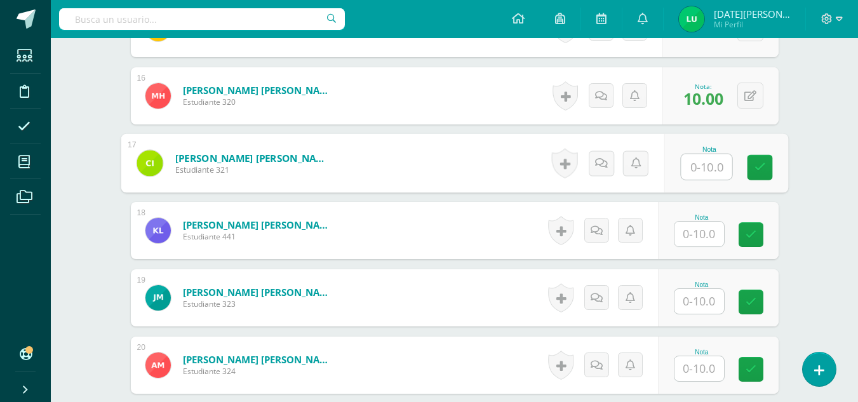
click at [706, 170] on input "text" at bounding box center [706, 166] width 51 height 25
type input "10"
click at [753, 172] on link at bounding box center [759, 167] width 25 height 25
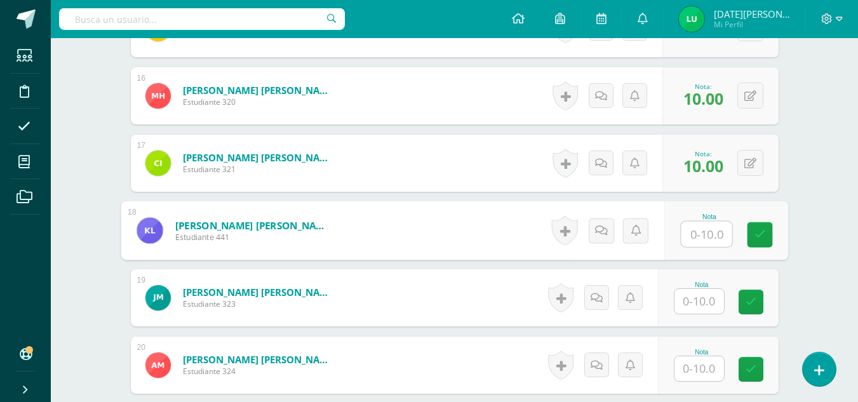
click at [704, 232] on input "text" at bounding box center [706, 234] width 51 height 25
type input "10"
click at [769, 238] on link at bounding box center [759, 234] width 25 height 25
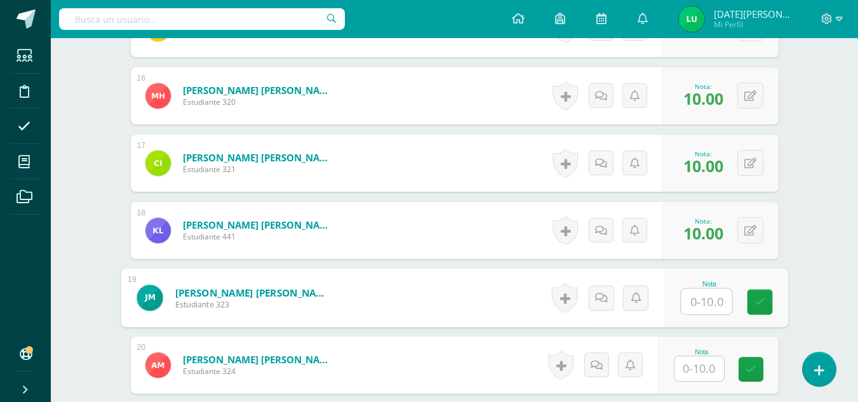
click at [711, 311] on input "text" at bounding box center [706, 301] width 51 height 25
type input "0"
click at [769, 303] on link at bounding box center [759, 302] width 25 height 25
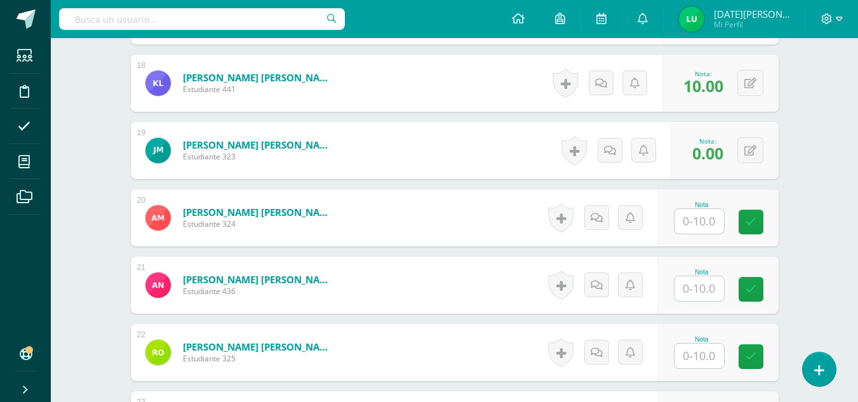
scroll to position [1580, 0]
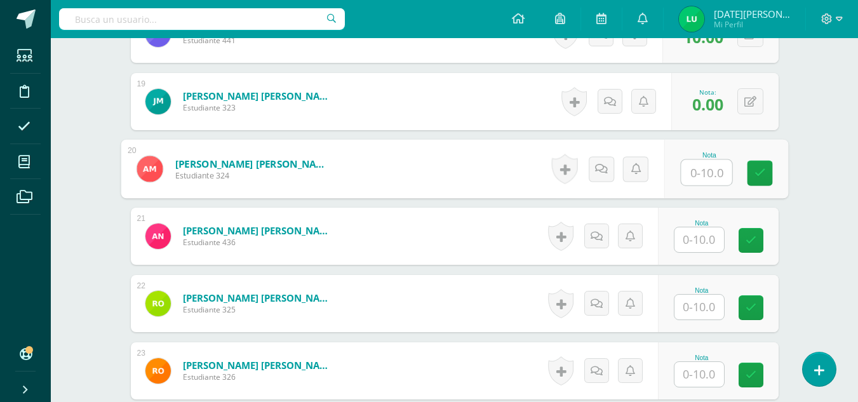
click at [709, 160] on input "text" at bounding box center [706, 172] width 51 height 25
type input "10"
click at [748, 170] on link at bounding box center [759, 173] width 25 height 25
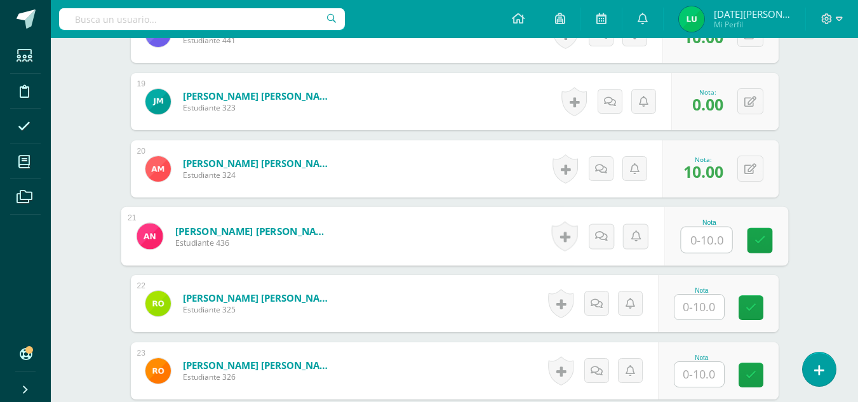
click at [701, 231] on input "text" at bounding box center [706, 239] width 51 height 25
type input "10"
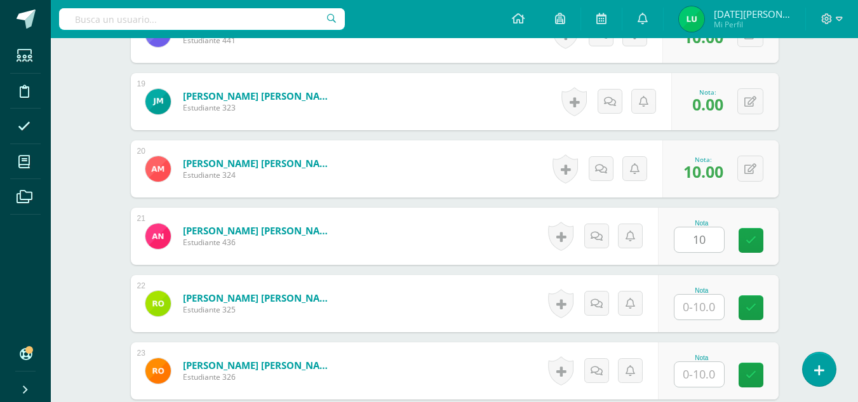
click at [753, 261] on div "Nota 10" at bounding box center [718, 236] width 121 height 57
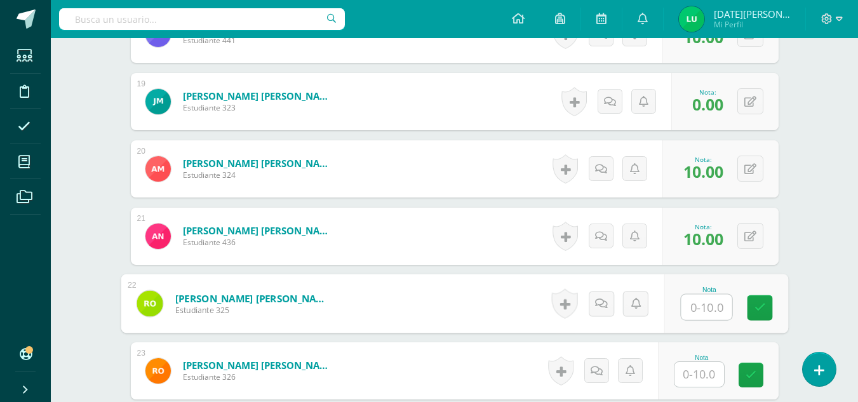
click at [701, 316] on input "text" at bounding box center [706, 307] width 51 height 25
type input "10"
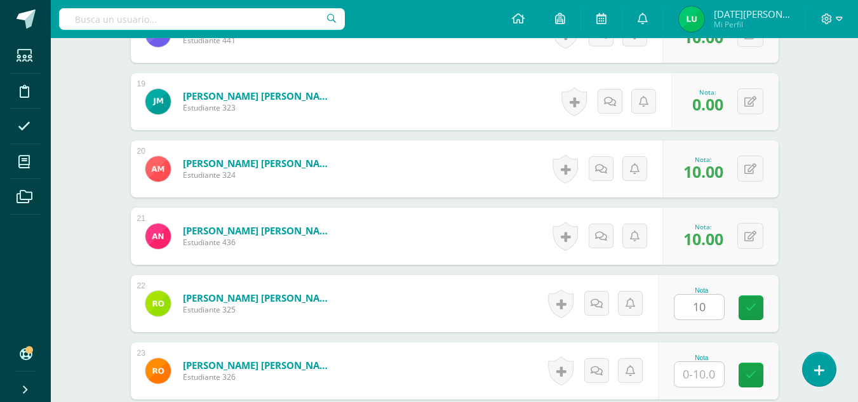
click at [777, 312] on div "Nota 10" at bounding box center [718, 303] width 121 height 57
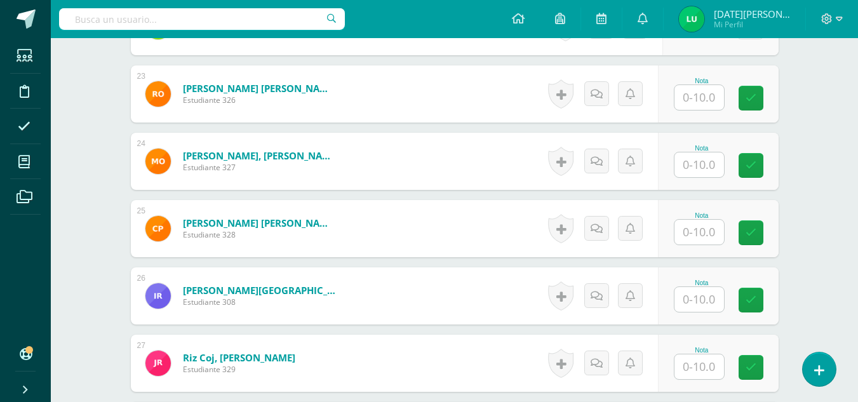
scroll to position [1862, 0]
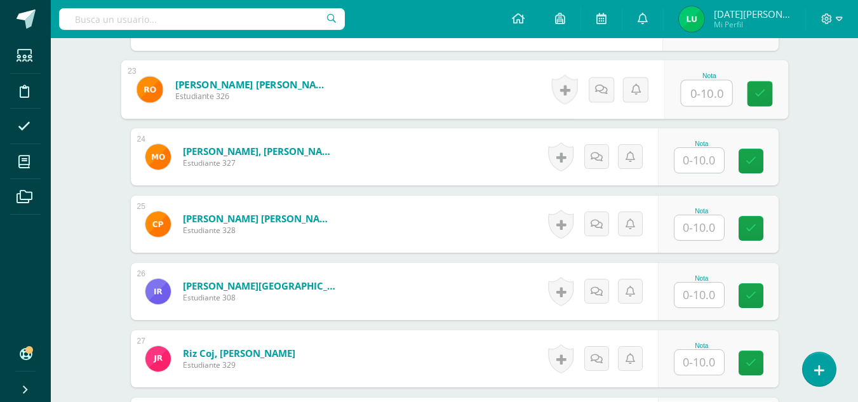
click at [694, 105] on input "text" at bounding box center [706, 93] width 51 height 25
drag, startPoint x: 758, startPoint y: 91, endPoint x: 699, endPoint y: 163, distance: 93.0
type input "10"
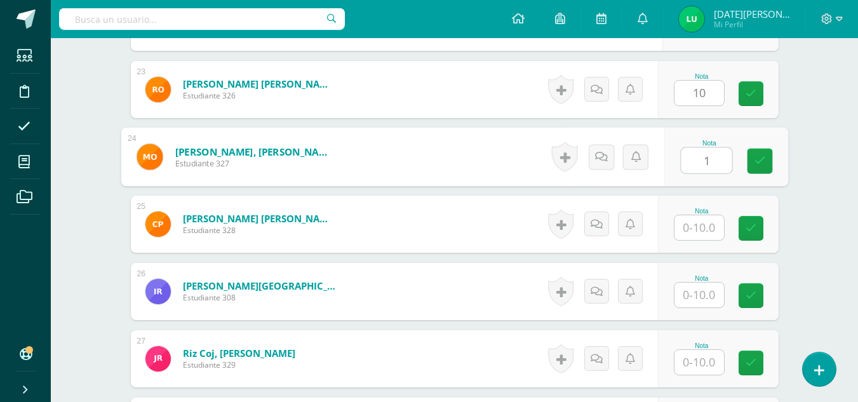
click at [699, 163] on input "1" at bounding box center [706, 160] width 51 height 25
type input "10"
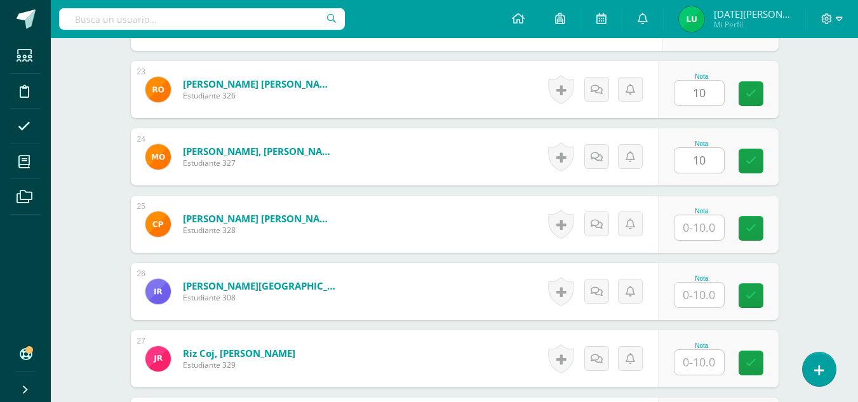
click at [699, 229] on input "text" at bounding box center [700, 227] width 50 height 25
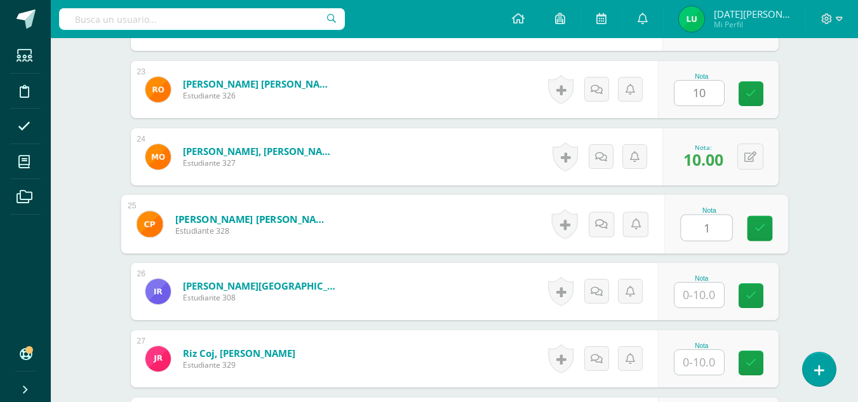
type input "10"
click at [756, 232] on icon at bounding box center [759, 228] width 11 height 11
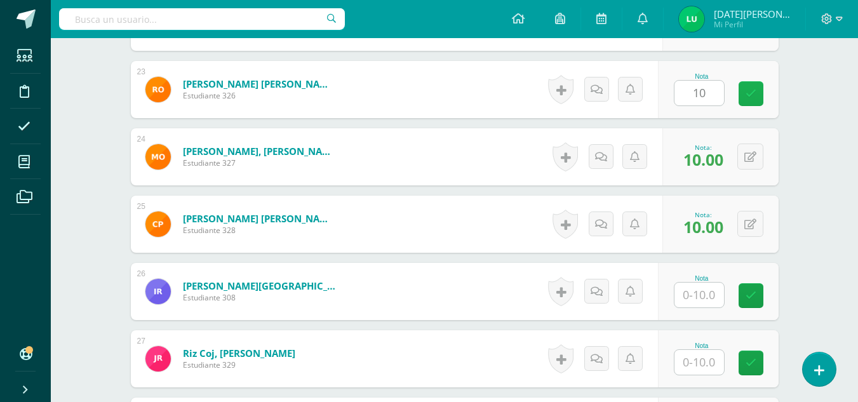
click at [755, 91] on icon at bounding box center [751, 93] width 11 height 11
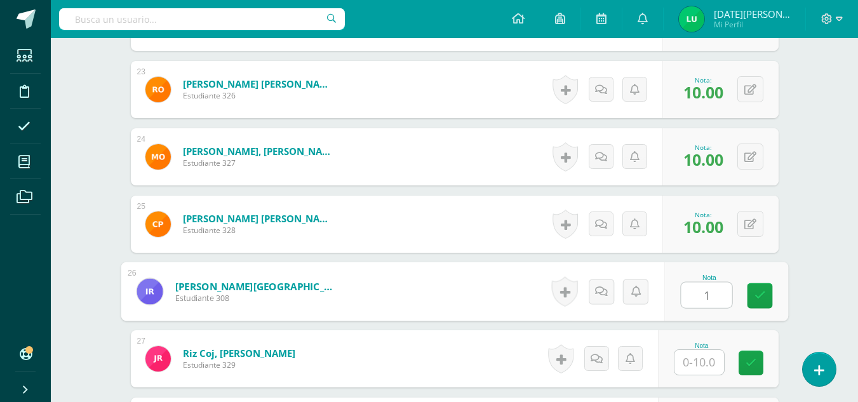
click at [716, 290] on input "1" at bounding box center [706, 295] width 51 height 25
type input "10"
click at [752, 293] on link at bounding box center [759, 295] width 25 height 25
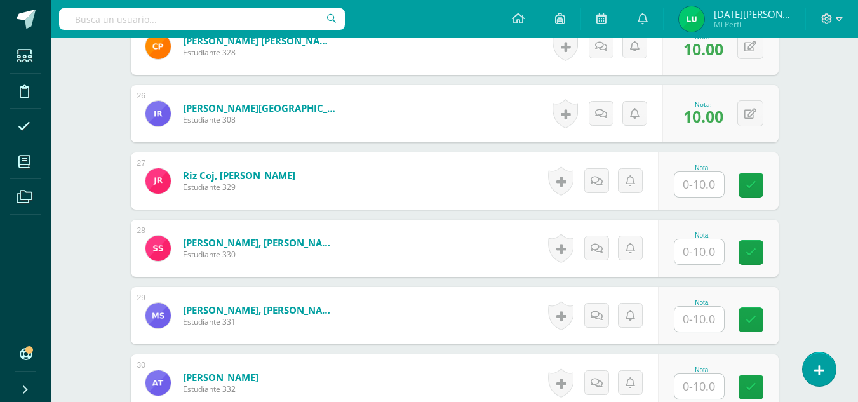
scroll to position [2049, 0]
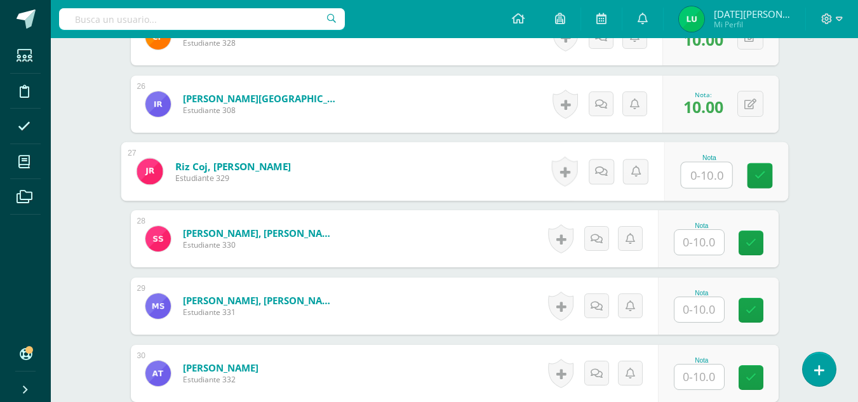
click at [696, 168] on input "text" at bounding box center [706, 175] width 51 height 25
type input "10"
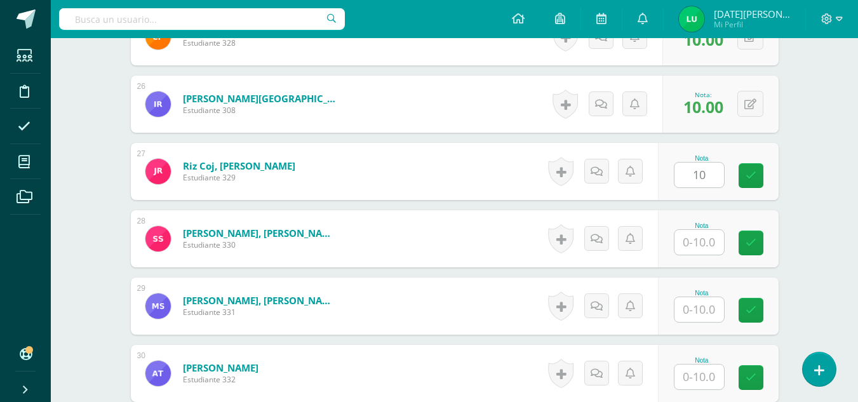
click at [743, 172] on div "Nota 10" at bounding box center [718, 171] width 121 height 57
click at [698, 247] on input "text" at bounding box center [700, 242] width 50 height 25
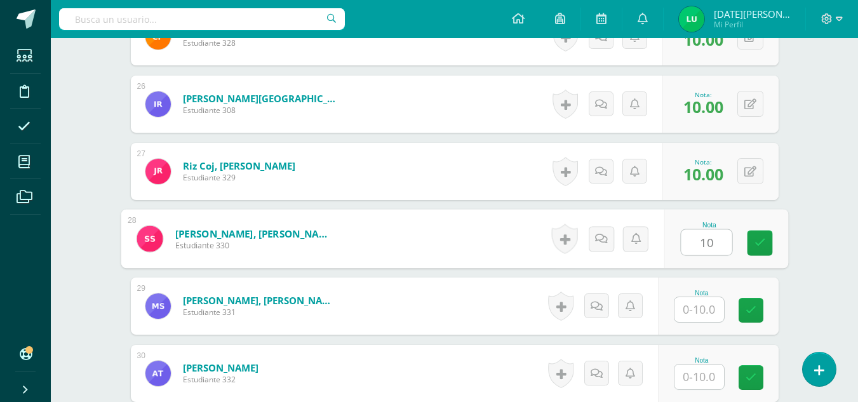
type input "10"
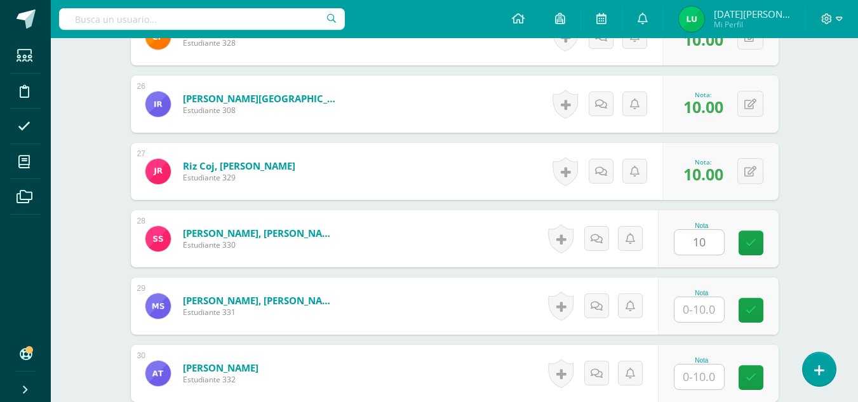
click at [744, 239] on div "Nota 10" at bounding box center [718, 238] width 121 height 57
click at [683, 312] on input "text" at bounding box center [700, 309] width 50 height 25
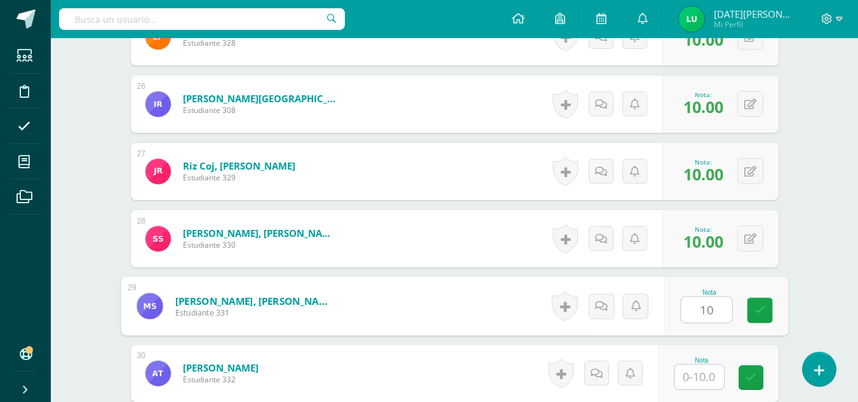
type input "10"
click at [749, 326] on div "Nota 10" at bounding box center [718, 306] width 121 height 57
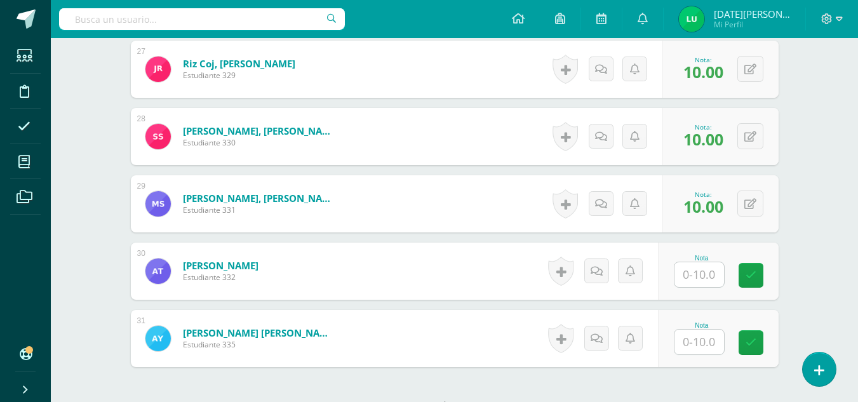
scroll to position [2262, 0]
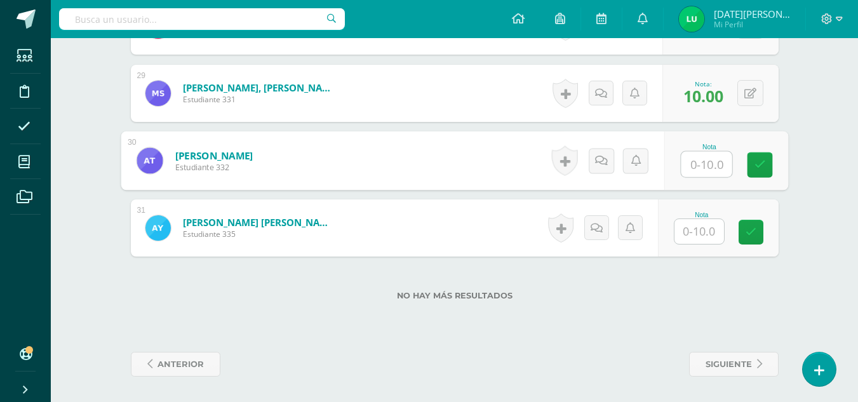
click at [690, 168] on input "text" at bounding box center [706, 164] width 51 height 25
type input "10"
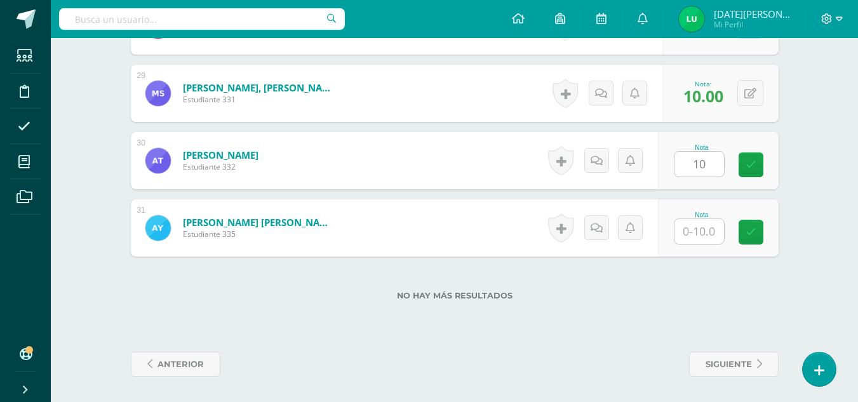
click at [746, 163] on div "Nota 10" at bounding box center [718, 160] width 121 height 57
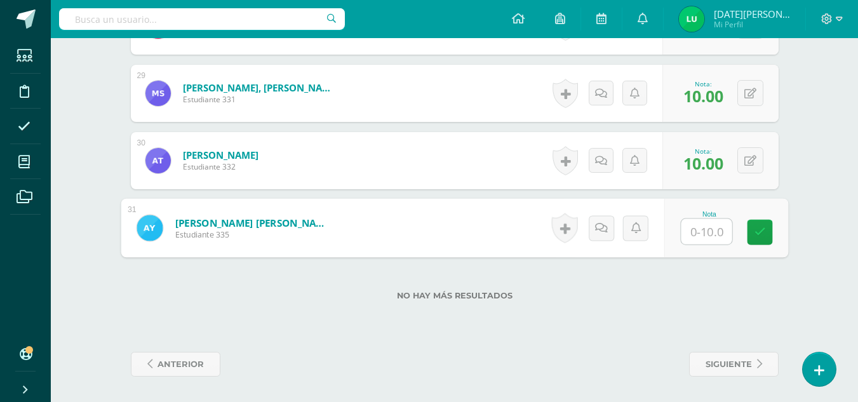
click at [693, 227] on input "text" at bounding box center [706, 231] width 51 height 25
type input "10"
click at [756, 234] on icon at bounding box center [759, 232] width 11 height 11
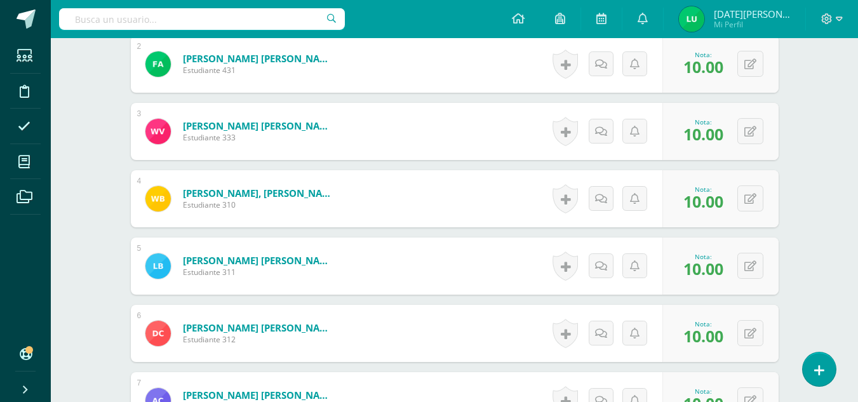
scroll to position [0, 0]
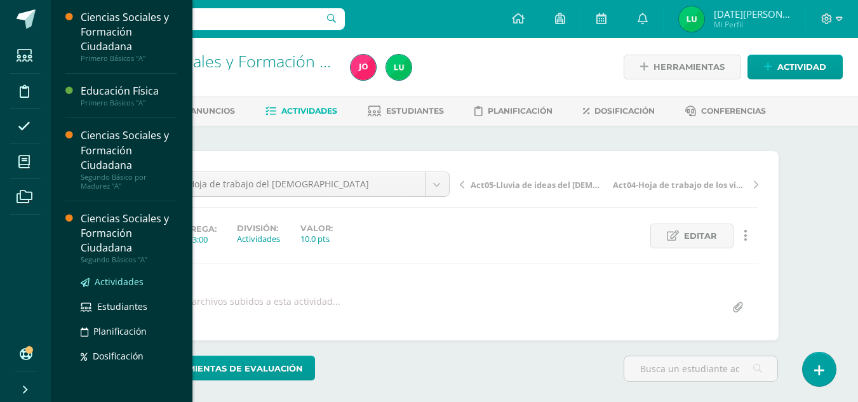
click at [128, 280] on span "Actividades" at bounding box center [119, 282] width 49 height 12
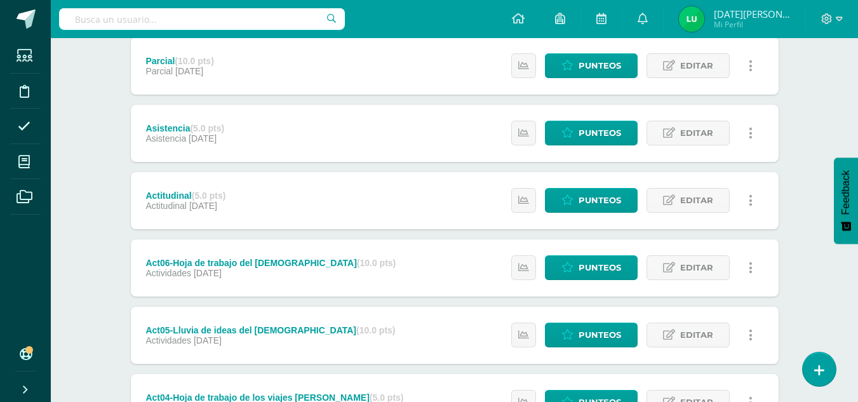
scroll to position [238, 0]
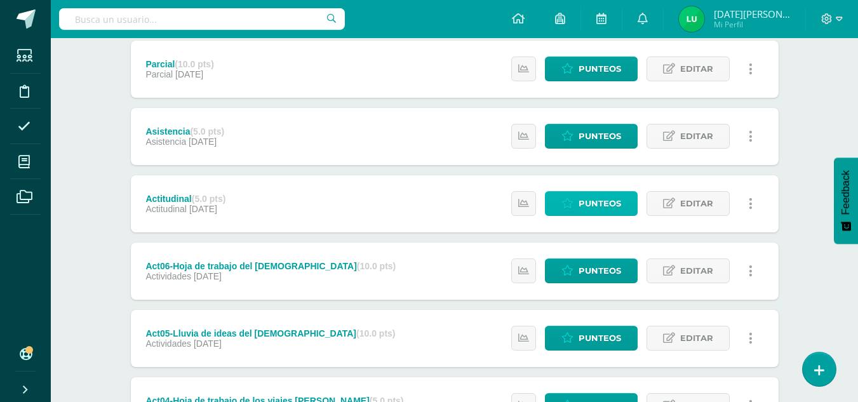
click at [574, 201] on icon at bounding box center [567, 203] width 12 height 11
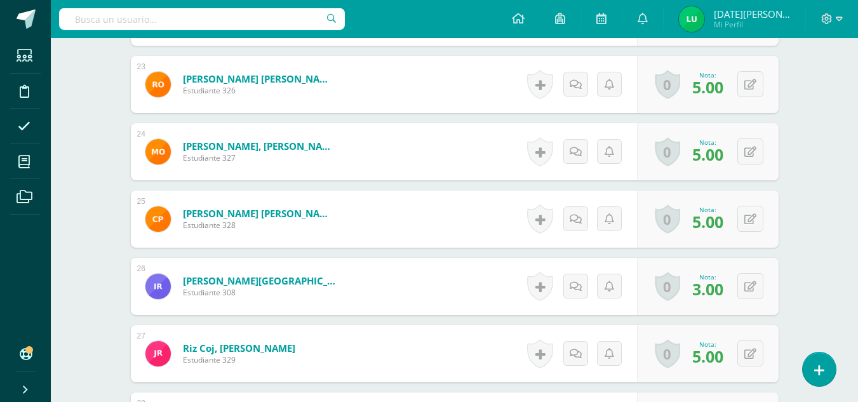
scroll to position [2262, 0]
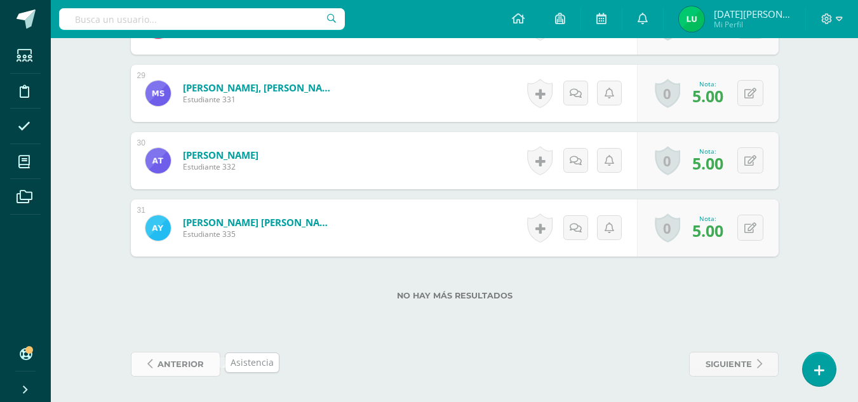
click at [173, 360] on span "anterior" at bounding box center [181, 363] width 46 height 23
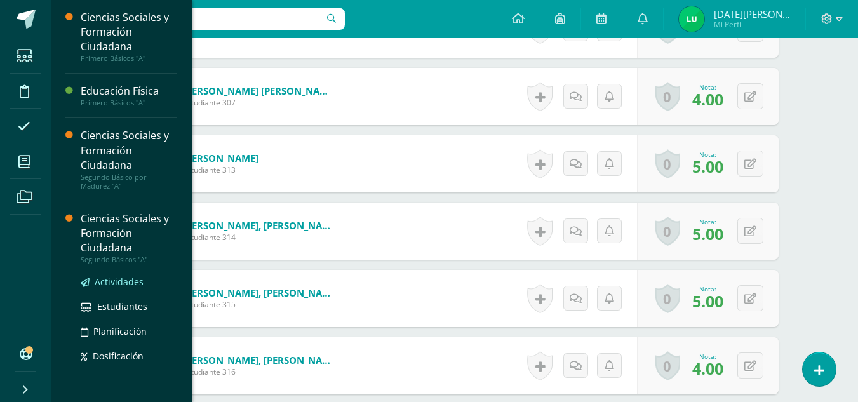
scroll to position [845, 0]
click at [116, 283] on span "Actividades" at bounding box center [119, 282] width 49 height 12
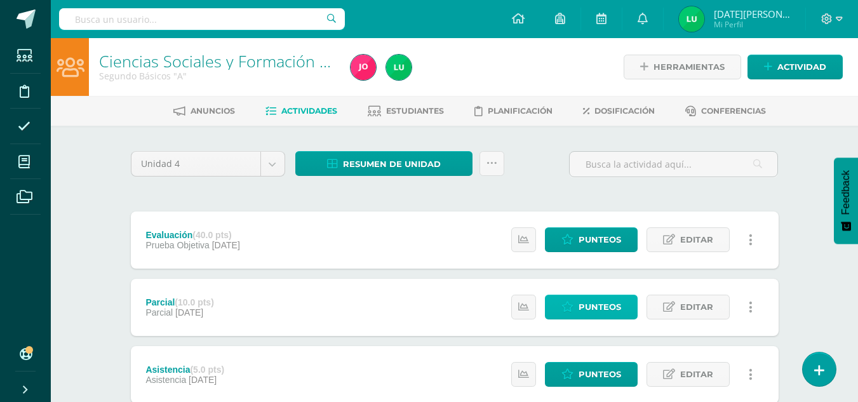
click at [615, 306] on span "Punteos" at bounding box center [600, 306] width 43 height 23
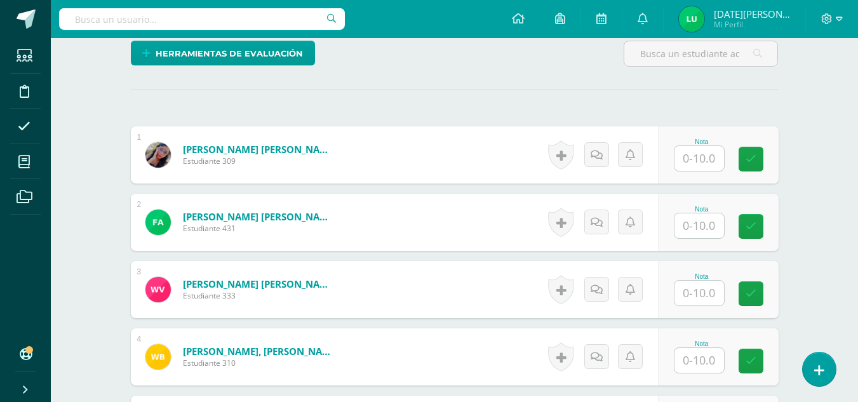
scroll to position [328, 0]
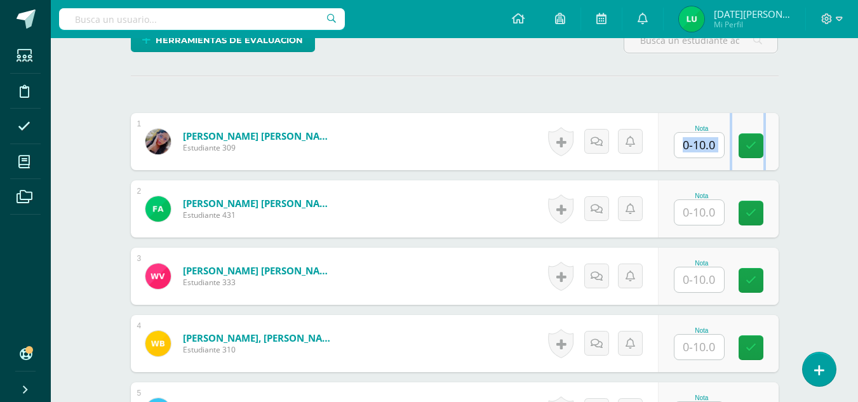
drag, startPoint x: 774, startPoint y: 117, endPoint x: 703, endPoint y: 136, distance: 73.6
click at [703, 136] on div "Nota" at bounding box center [718, 141] width 121 height 57
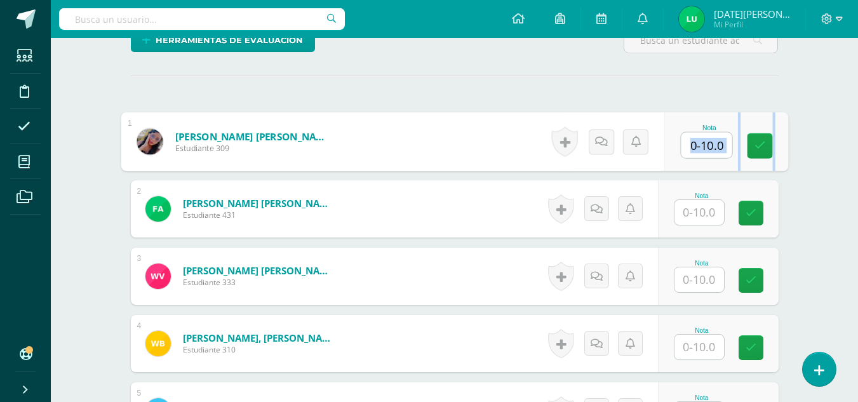
click at [703, 136] on input "text" at bounding box center [706, 145] width 51 height 25
click at [722, 151] on input "text" at bounding box center [706, 145] width 51 height 25
type input "10"
click at [767, 156] on link at bounding box center [759, 145] width 25 height 25
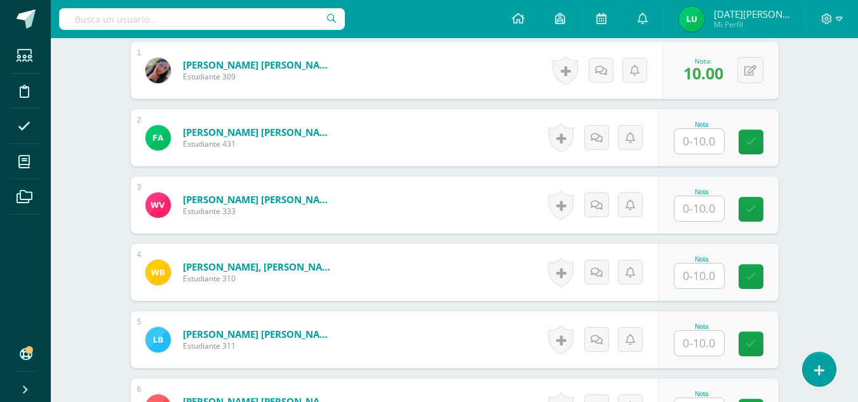
scroll to position [404, 0]
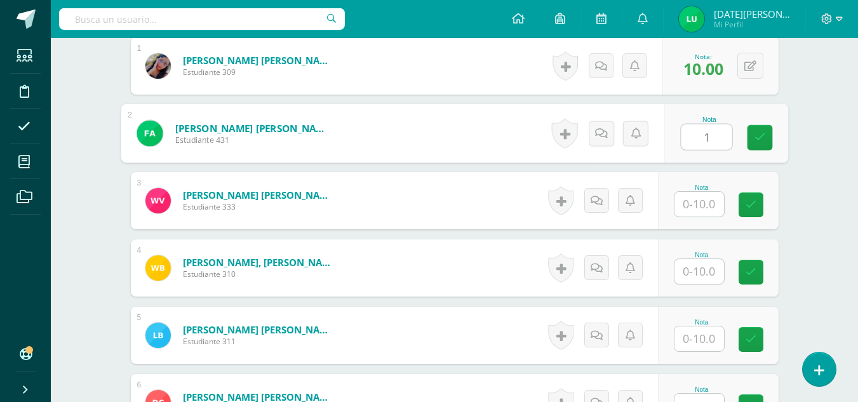
click at [704, 131] on input "1" at bounding box center [706, 136] width 51 height 25
drag, startPoint x: 761, startPoint y: 144, endPoint x: 701, endPoint y: 208, distance: 87.6
type input "10"
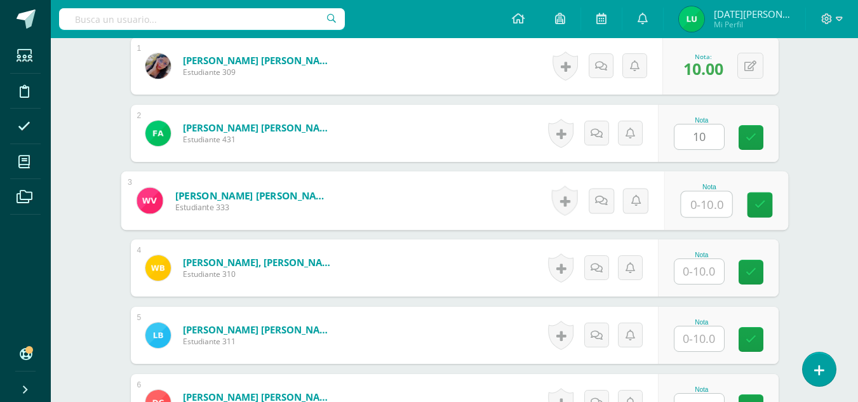
click at [701, 208] on input "text" at bounding box center [706, 204] width 51 height 25
type input "10"
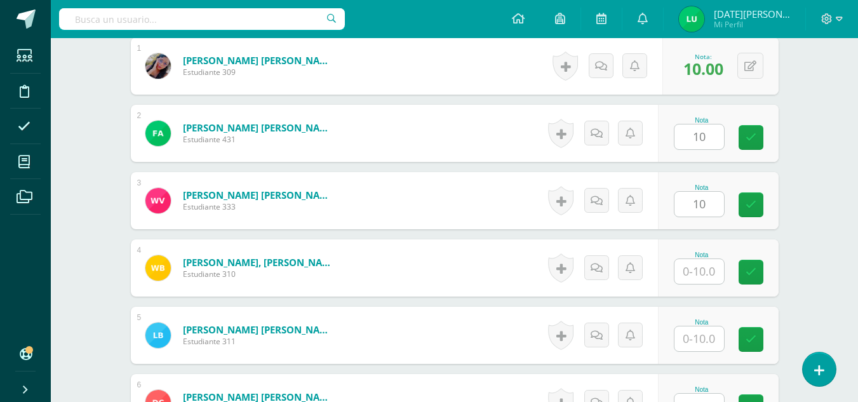
click at [741, 213] on div "Nota 10" at bounding box center [718, 200] width 121 height 57
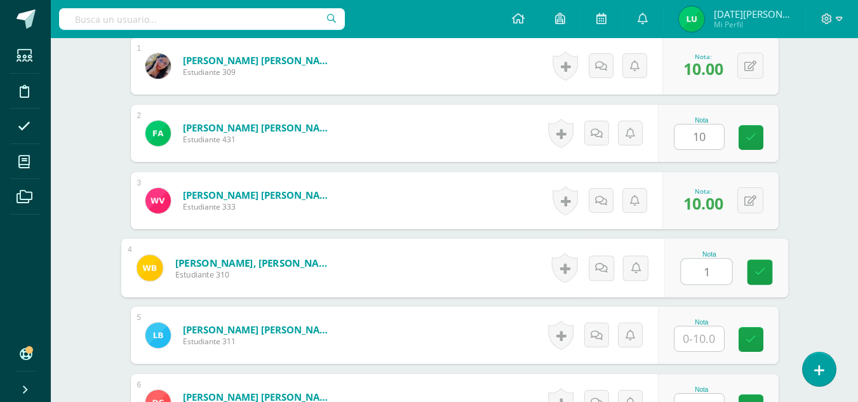
click at [703, 260] on input "1" at bounding box center [706, 271] width 51 height 25
type input "10"
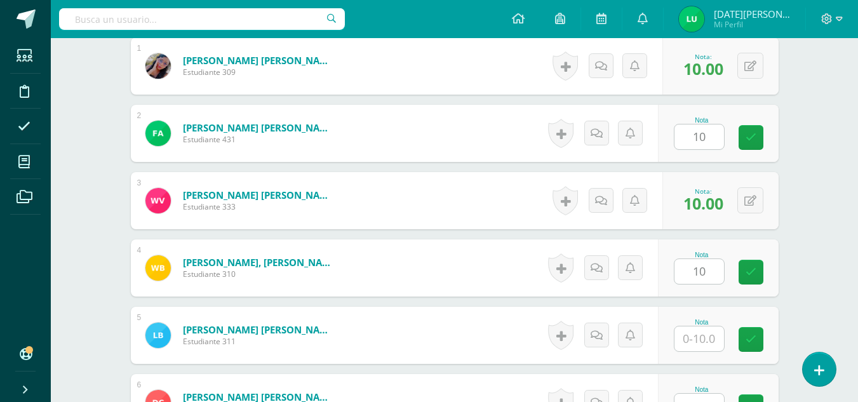
click at [737, 276] on div "Nota 10" at bounding box center [718, 267] width 121 height 57
click at [750, 135] on icon at bounding box center [751, 137] width 11 height 11
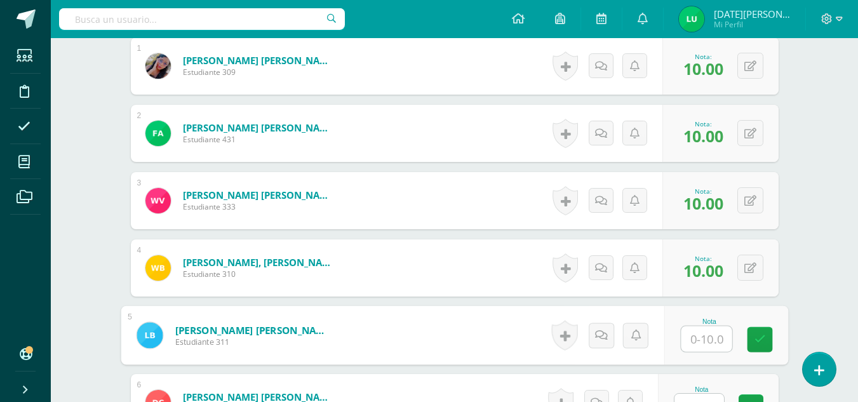
click at [687, 337] on input "text" at bounding box center [706, 338] width 51 height 25
type input "10"
click at [762, 340] on icon at bounding box center [759, 339] width 11 height 11
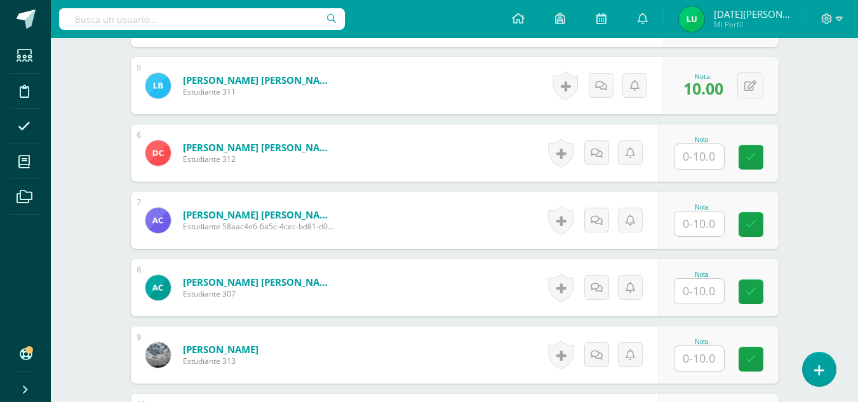
scroll to position [699, 0]
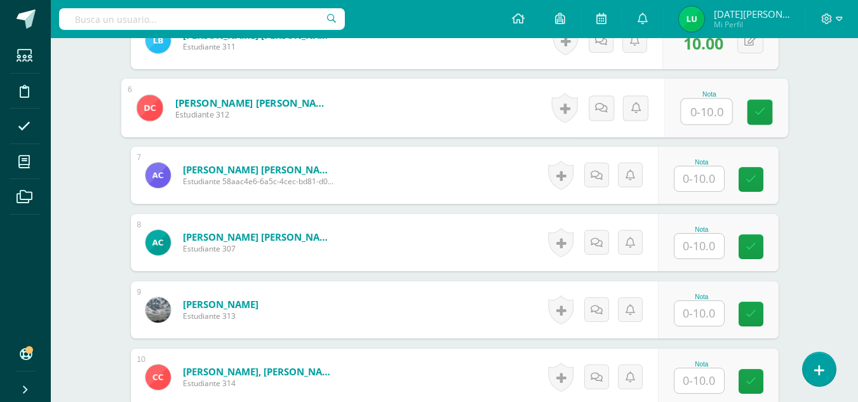
click at [706, 113] on input "text" at bounding box center [706, 111] width 51 height 25
type input "10"
click at [751, 115] on link at bounding box center [759, 112] width 25 height 25
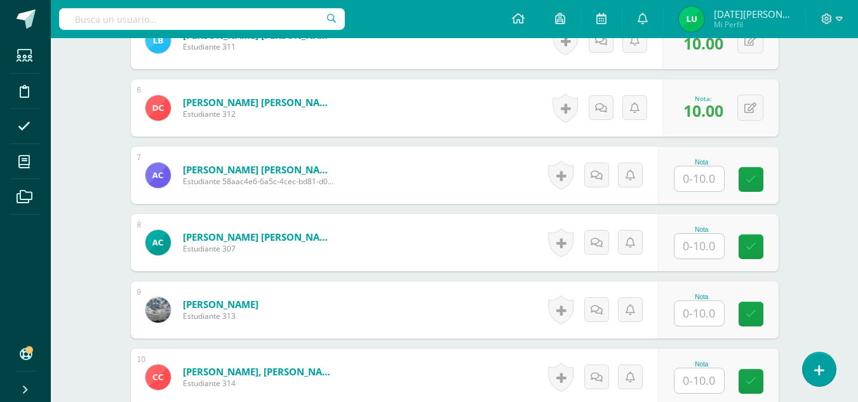
click at [715, 166] on input "text" at bounding box center [700, 178] width 50 height 25
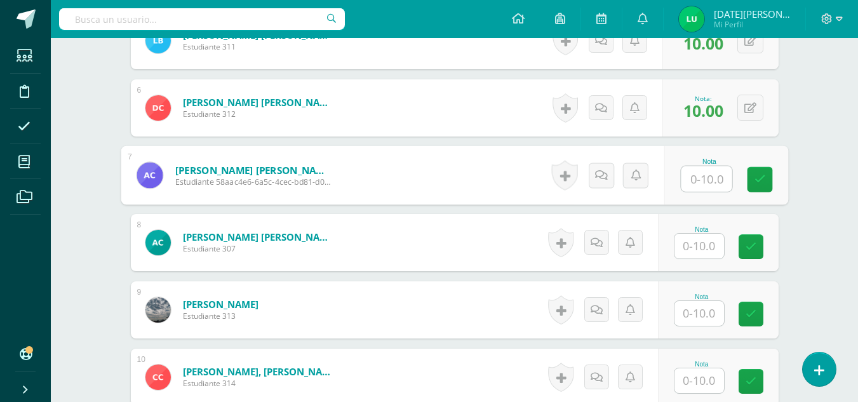
click at [715, 166] on input "text" at bounding box center [706, 178] width 51 height 25
type input "10"
click at [751, 184] on link at bounding box center [759, 179] width 25 height 25
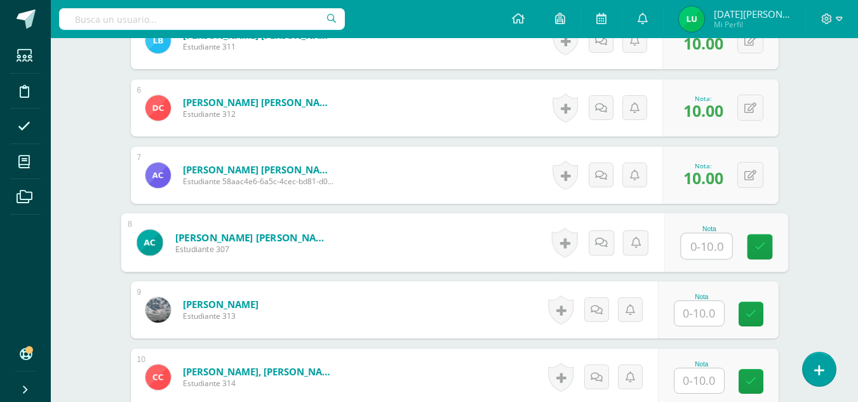
click at [712, 250] on input "text" at bounding box center [706, 246] width 51 height 25
click at [705, 234] on input "text" at bounding box center [706, 246] width 51 height 25
type input "10"
click at [758, 257] on link at bounding box center [759, 246] width 25 height 25
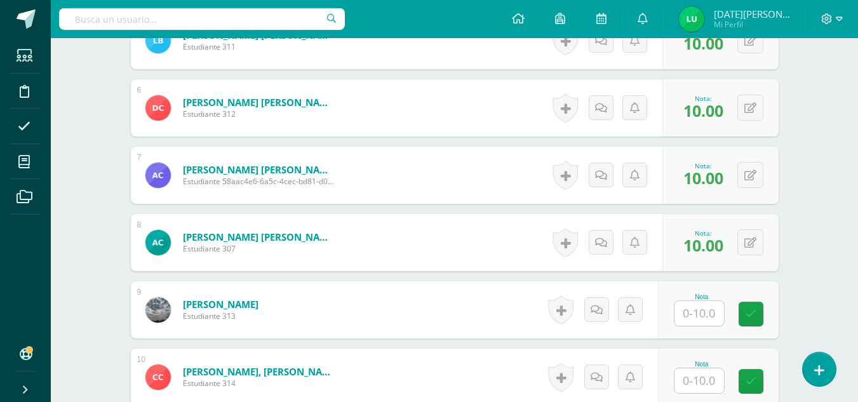
click at [713, 311] on input "text" at bounding box center [700, 313] width 50 height 25
click at [714, 331] on div "Nota" at bounding box center [718, 309] width 121 height 57
click at [704, 304] on input "text" at bounding box center [700, 313] width 50 height 25
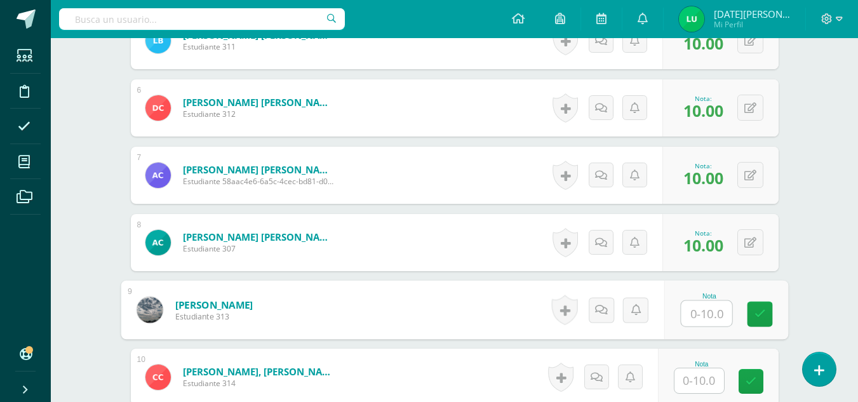
type input "q"
type input "10"
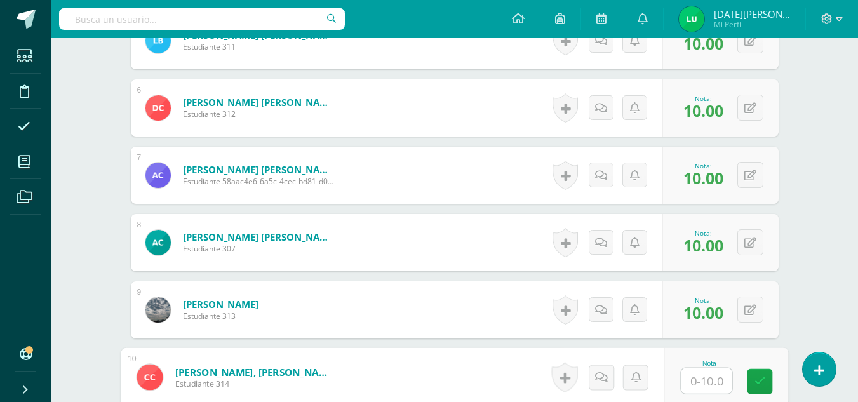
click at [704, 389] on input "text" at bounding box center [706, 380] width 51 height 25
type input "10"
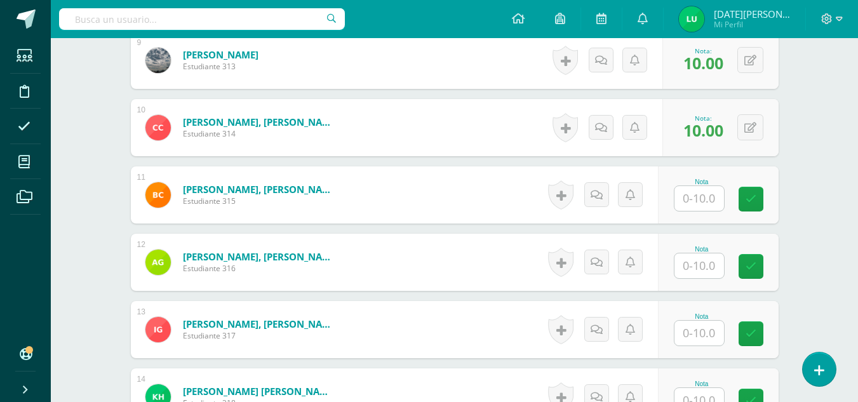
scroll to position [944, 0]
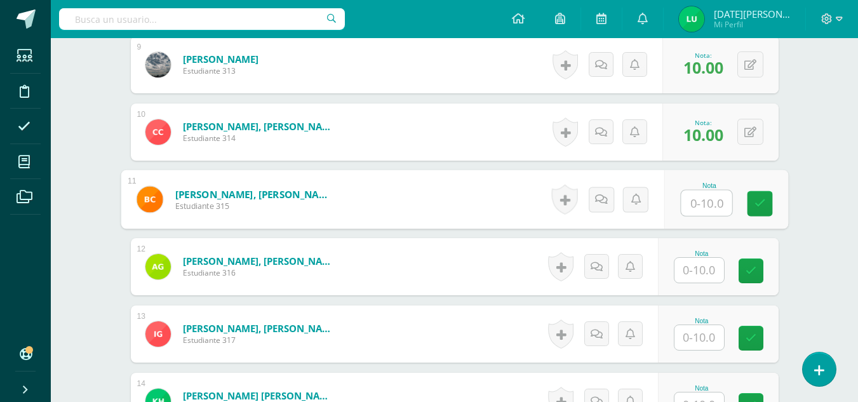
click at [705, 208] on input "text" at bounding box center [706, 203] width 51 height 25
